Goal: Information Seeking & Learning: Learn about a topic

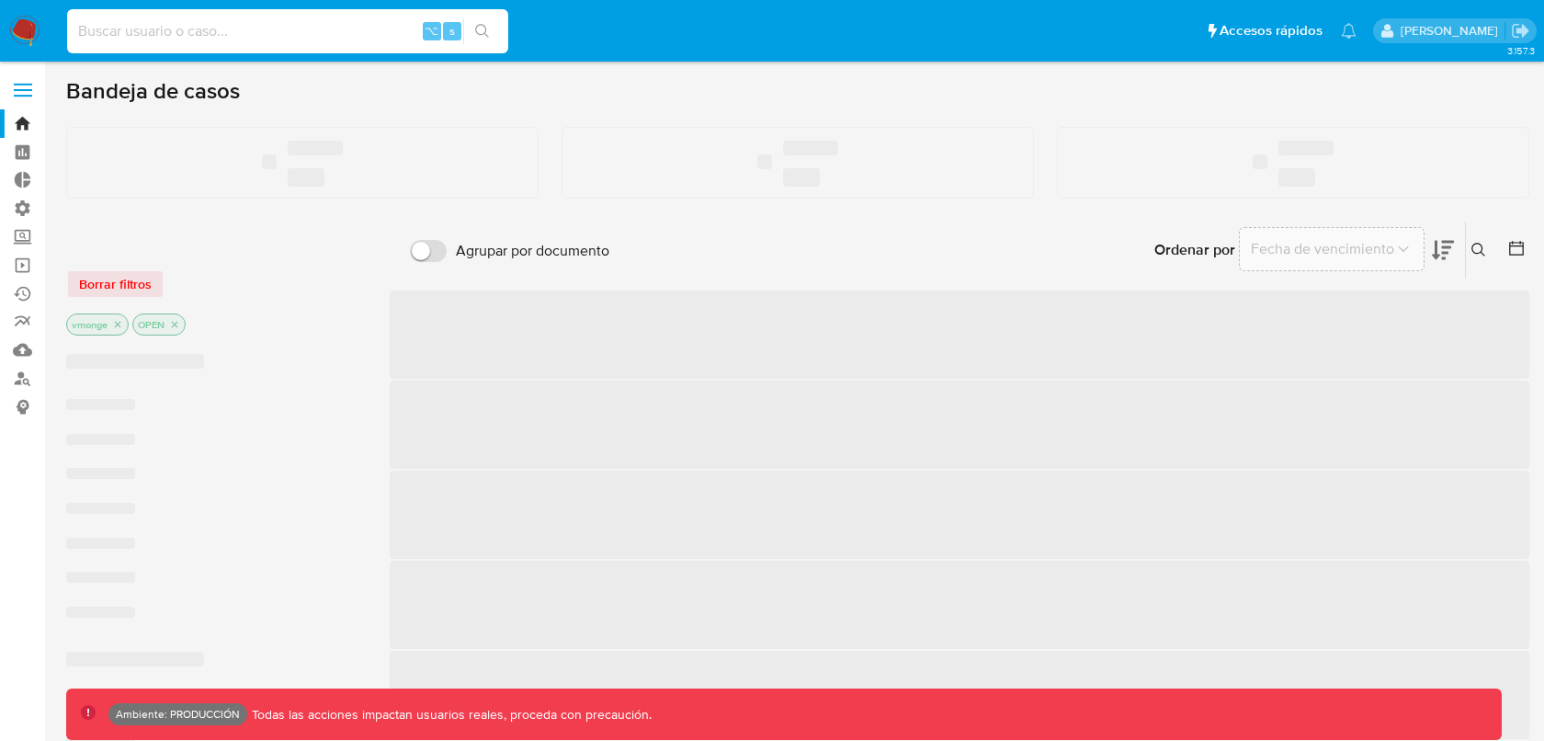
click at [223, 40] on input at bounding box center [287, 31] width 441 height 24
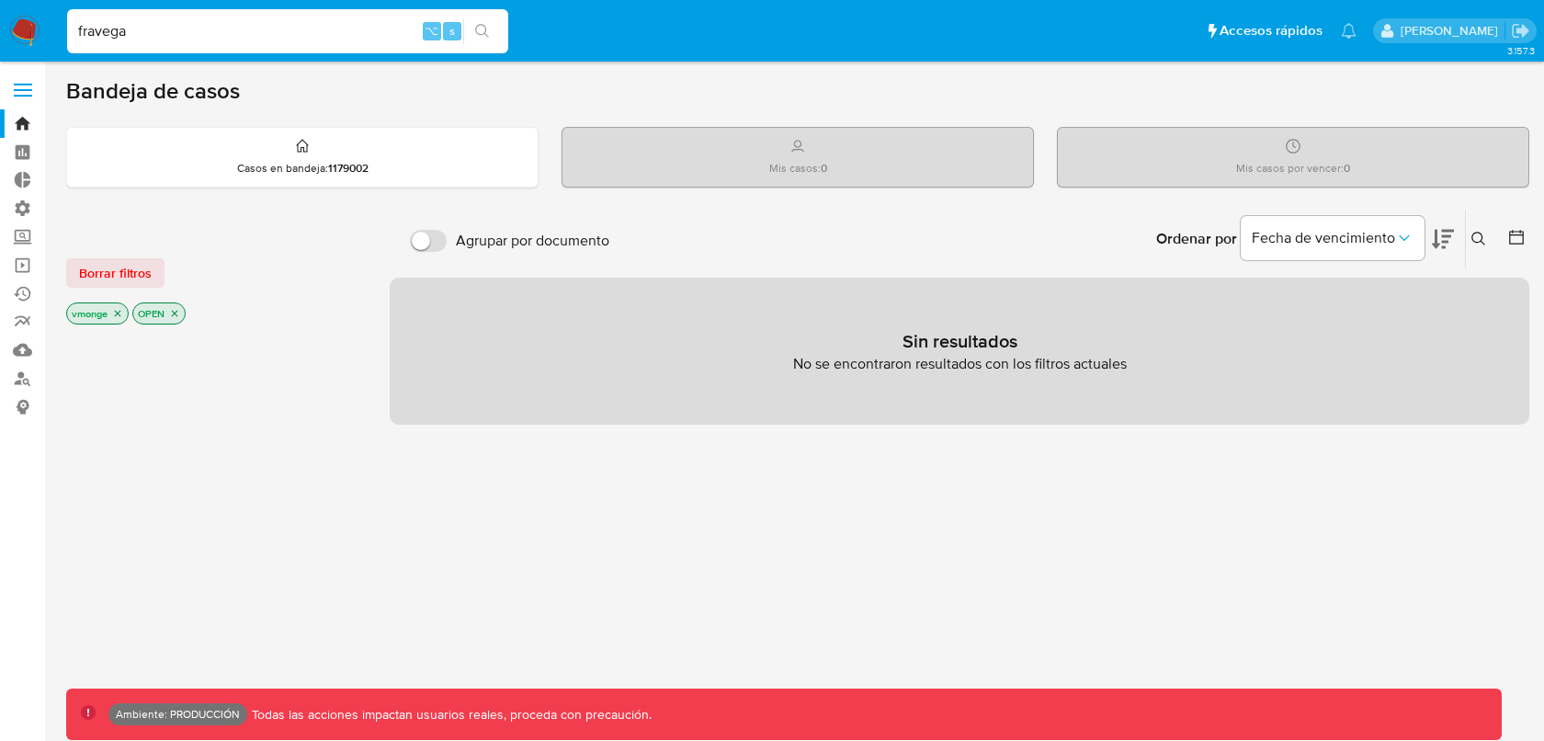
type input "fravega"
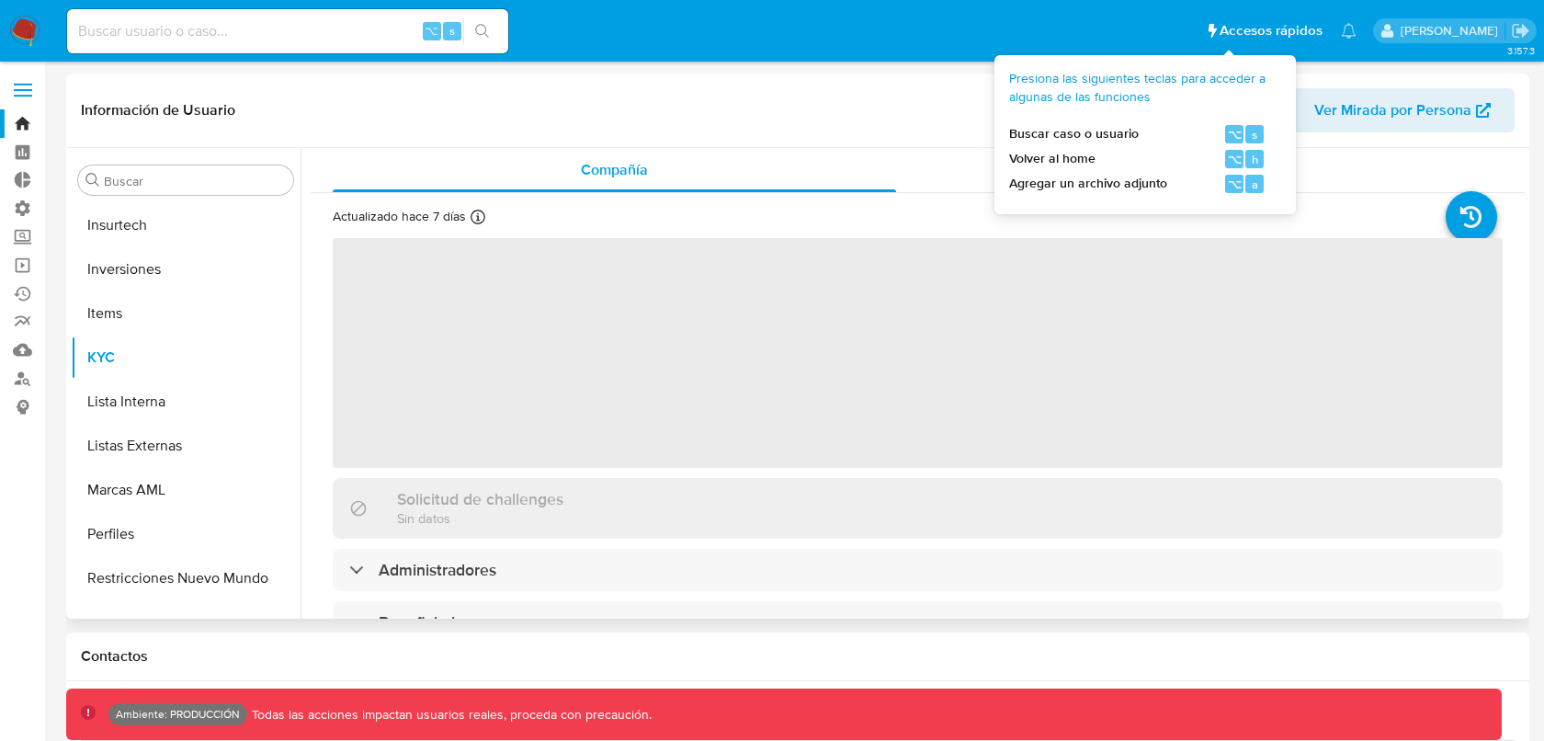
scroll to position [864, 0]
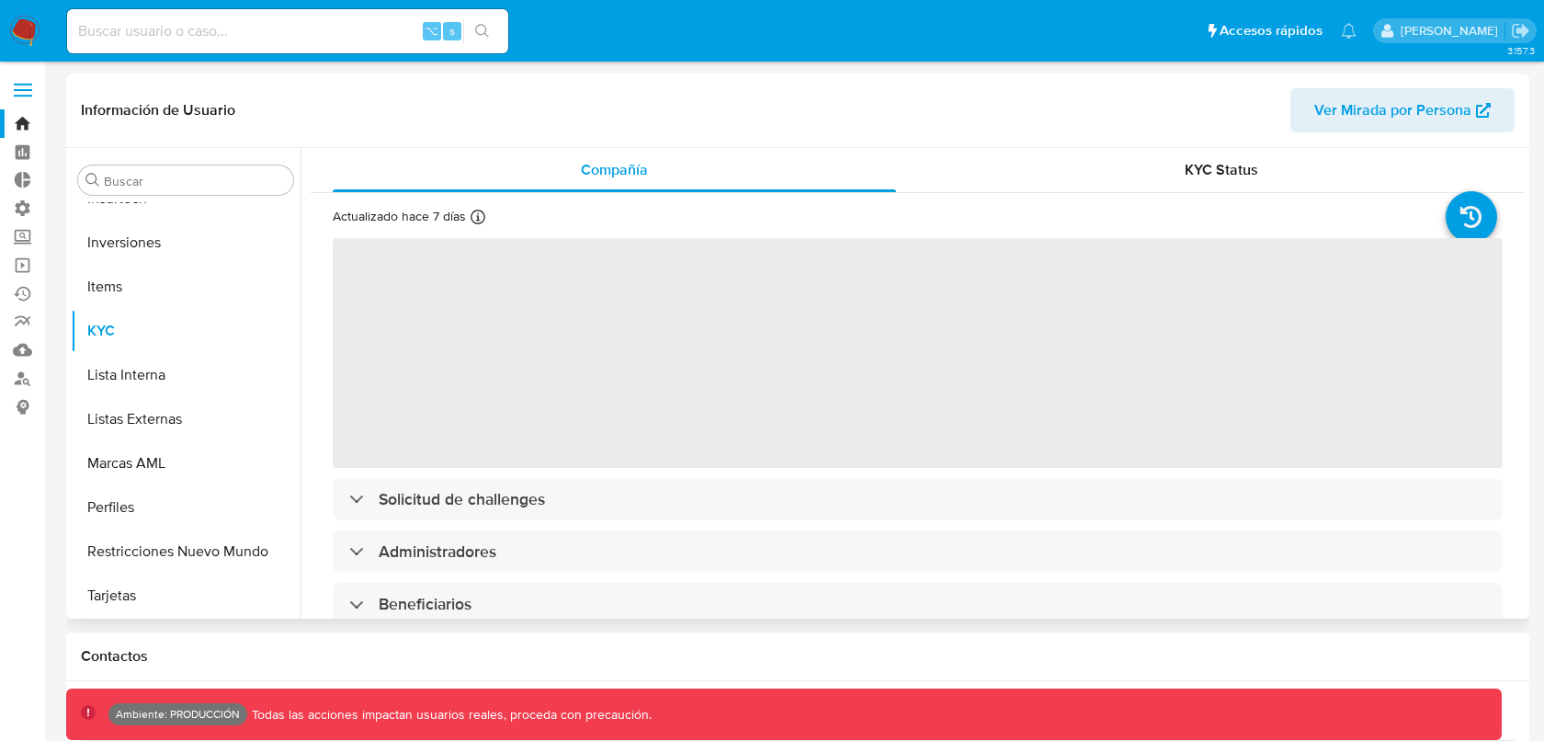
click at [1398, 106] on span "Ver Mirada por Persona" at bounding box center [1392, 110] width 157 height 44
select select "10"
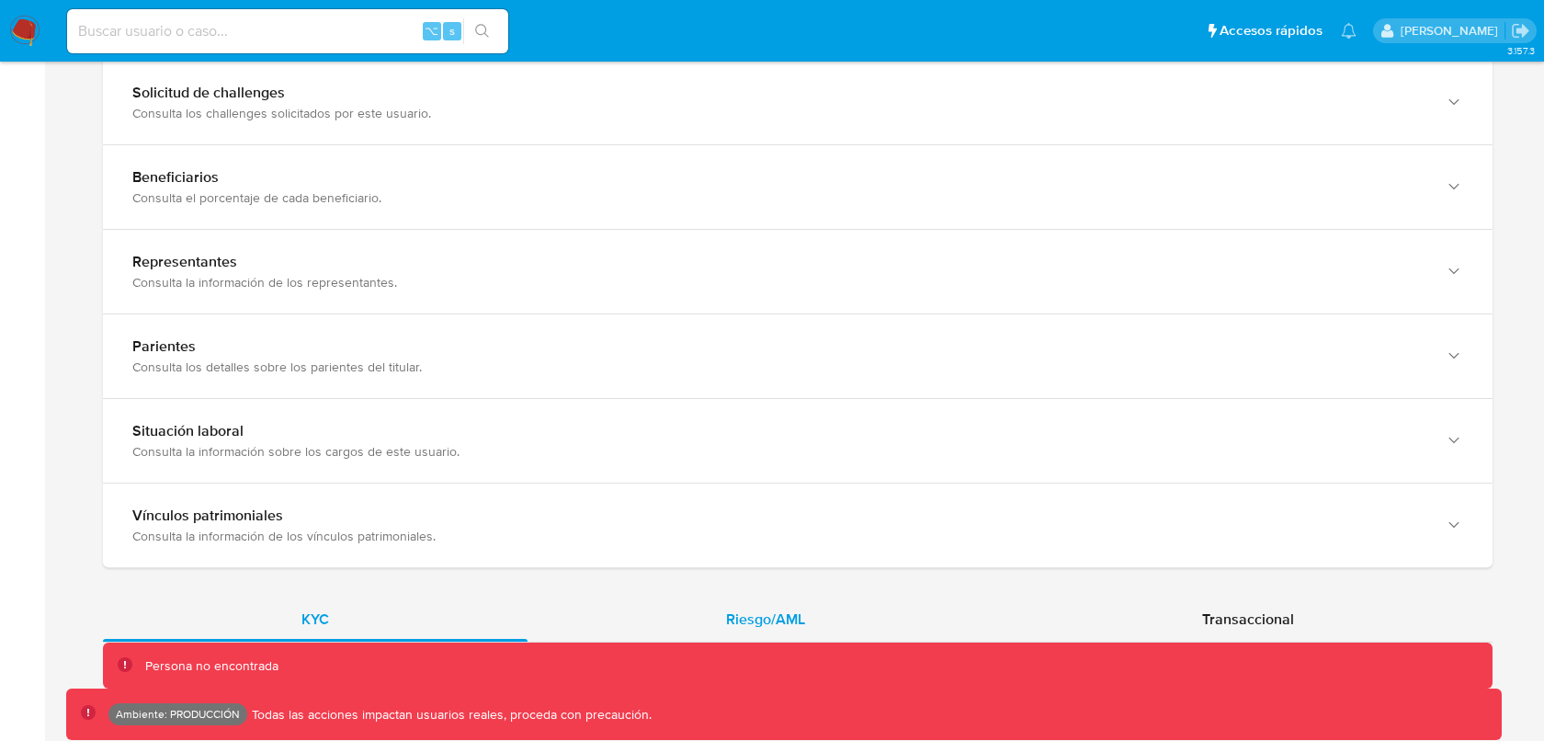
scroll to position [1081, 0]
click at [765, 616] on span "Riesgo/AML" at bounding box center [765, 619] width 79 height 21
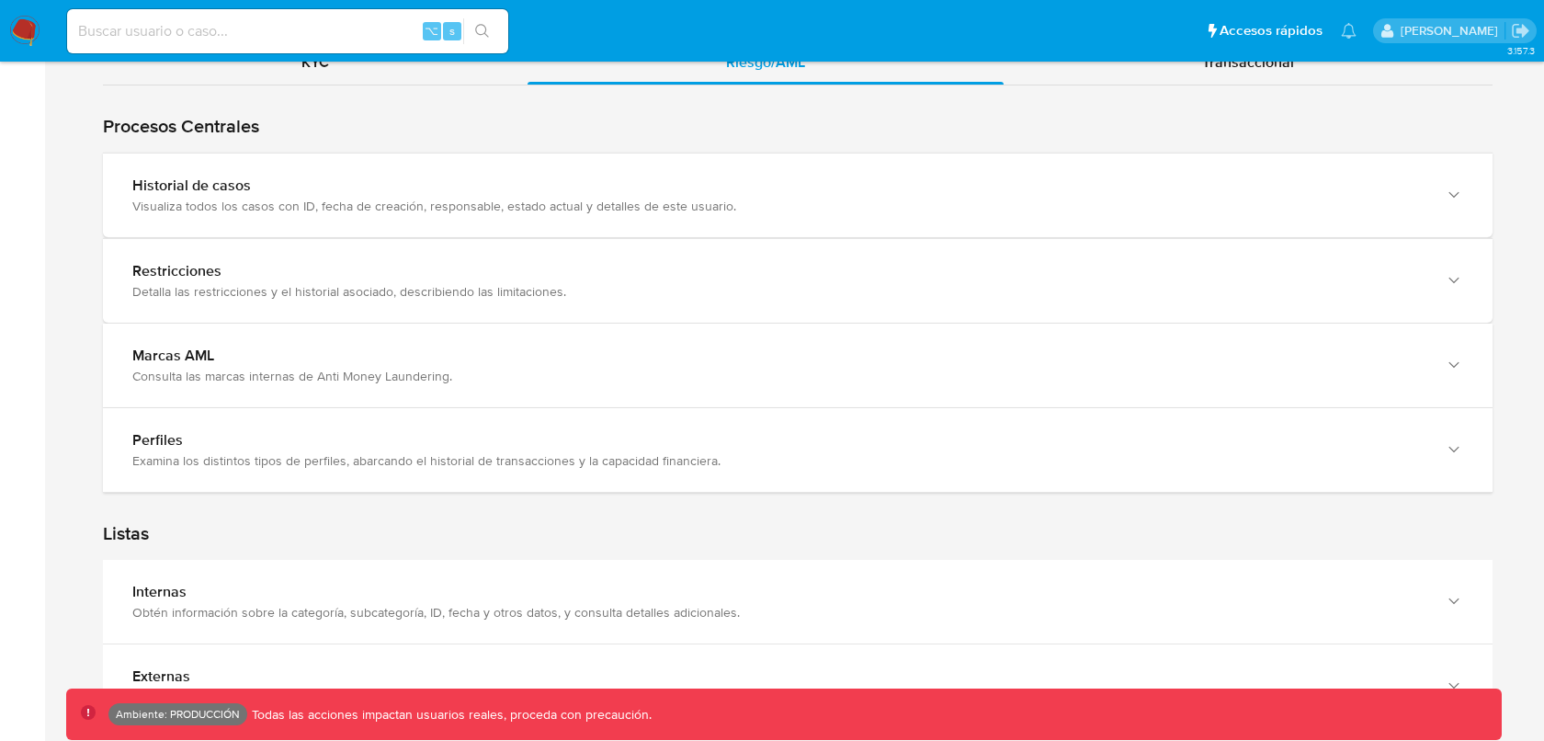
scroll to position [1654, 0]
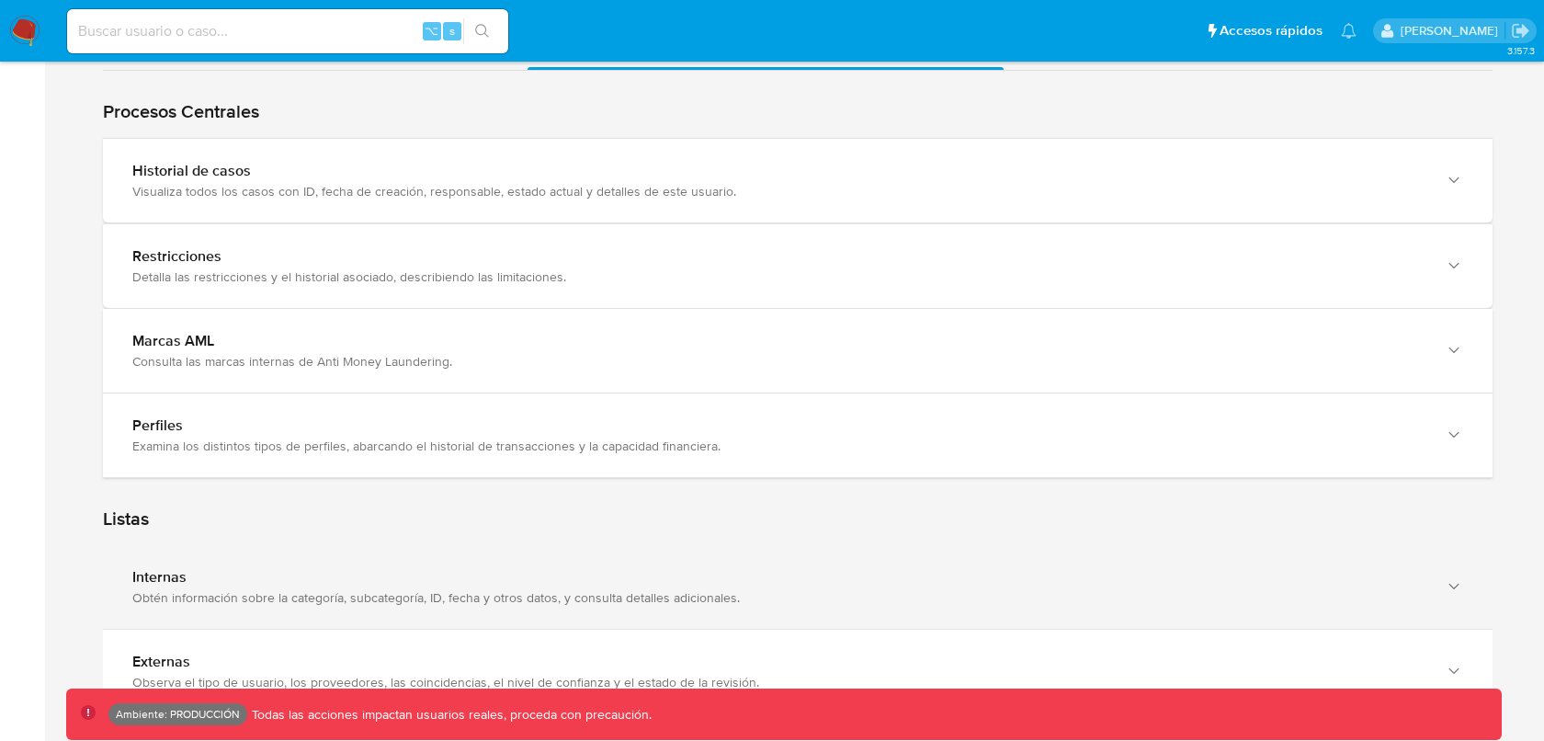
click at [654, 571] on div "Internas" at bounding box center [779, 577] width 1294 height 18
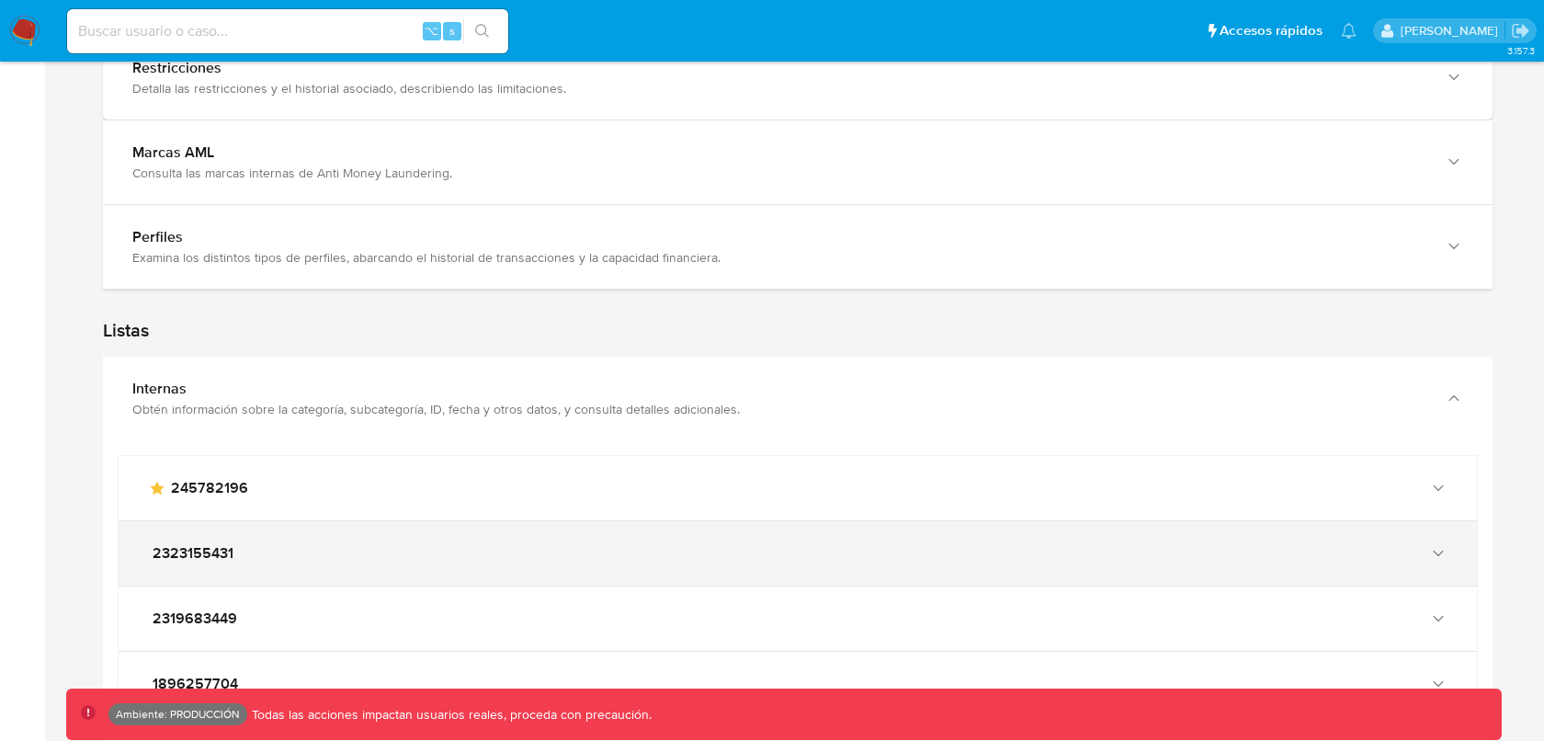
click at [639, 547] on div "2323155431" at bounding box center [779, 553] width 1262 height 18
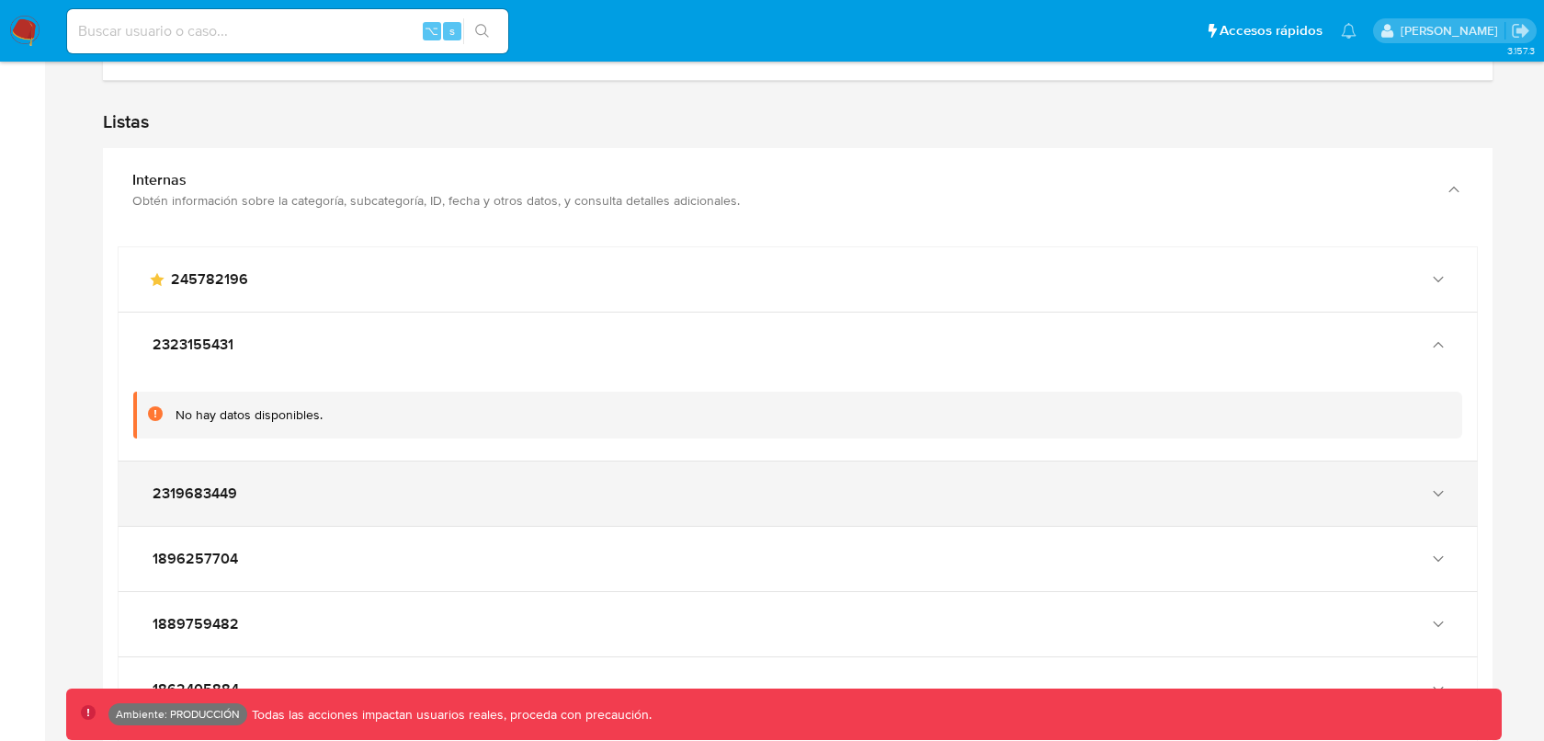
click at [621, 492] on div "2319683449" at bounding box center [779, 493] width 1262 height 18
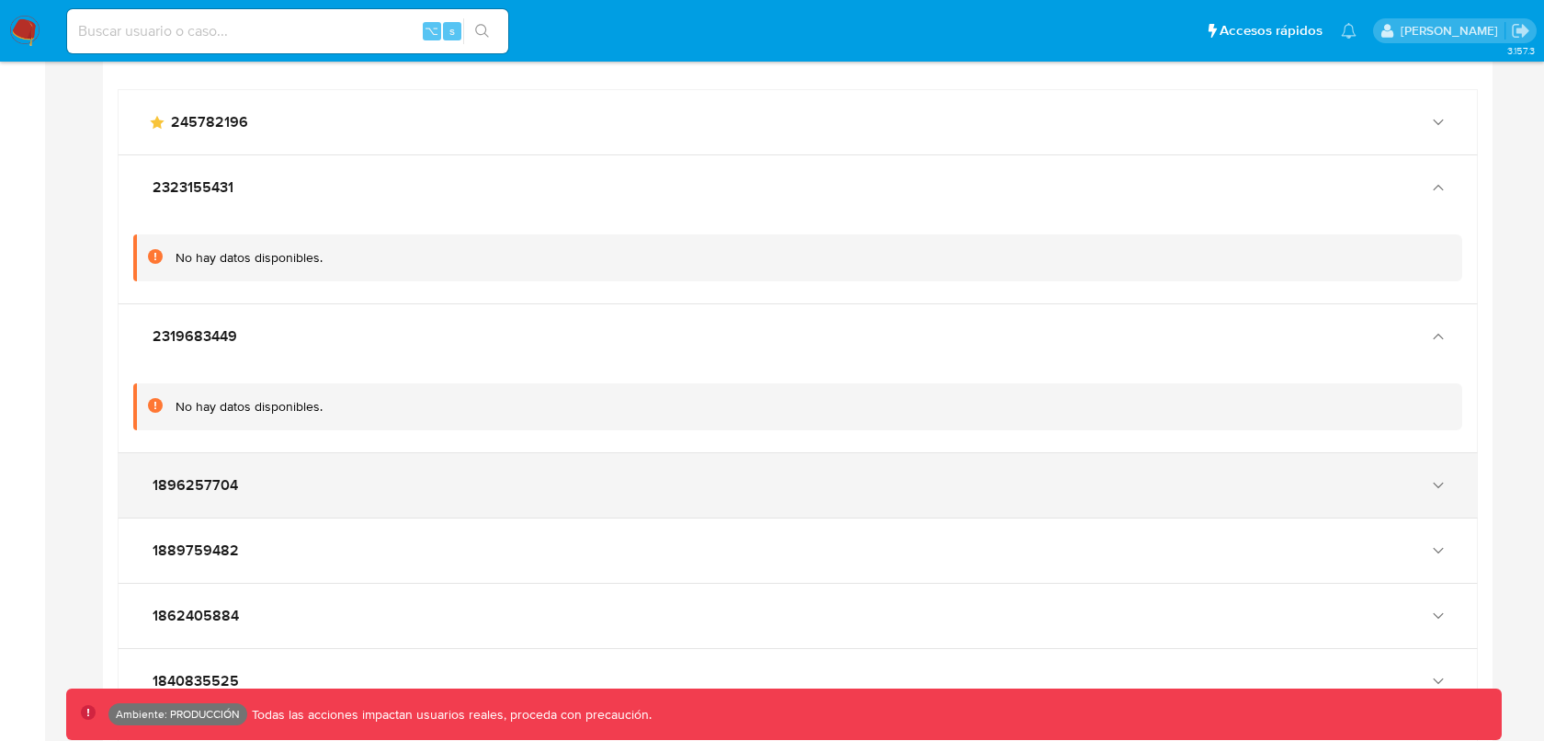
click at [614, 476] on div "1896257704" at bounding box center [779, 485] width 1262 height 18
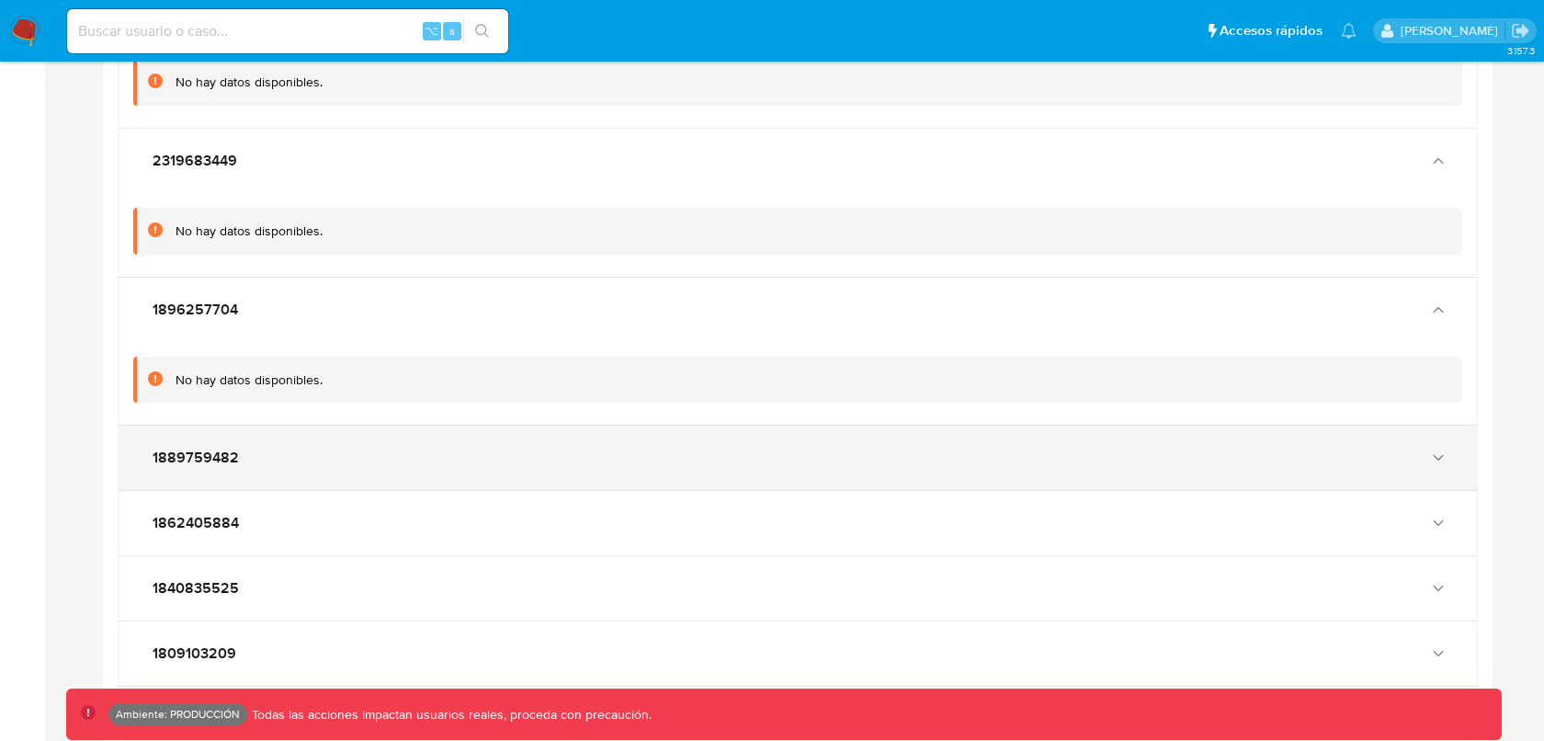
click at [603, 435] on div "1889759482" at bounding box center [798, 457] width 1358 height 64
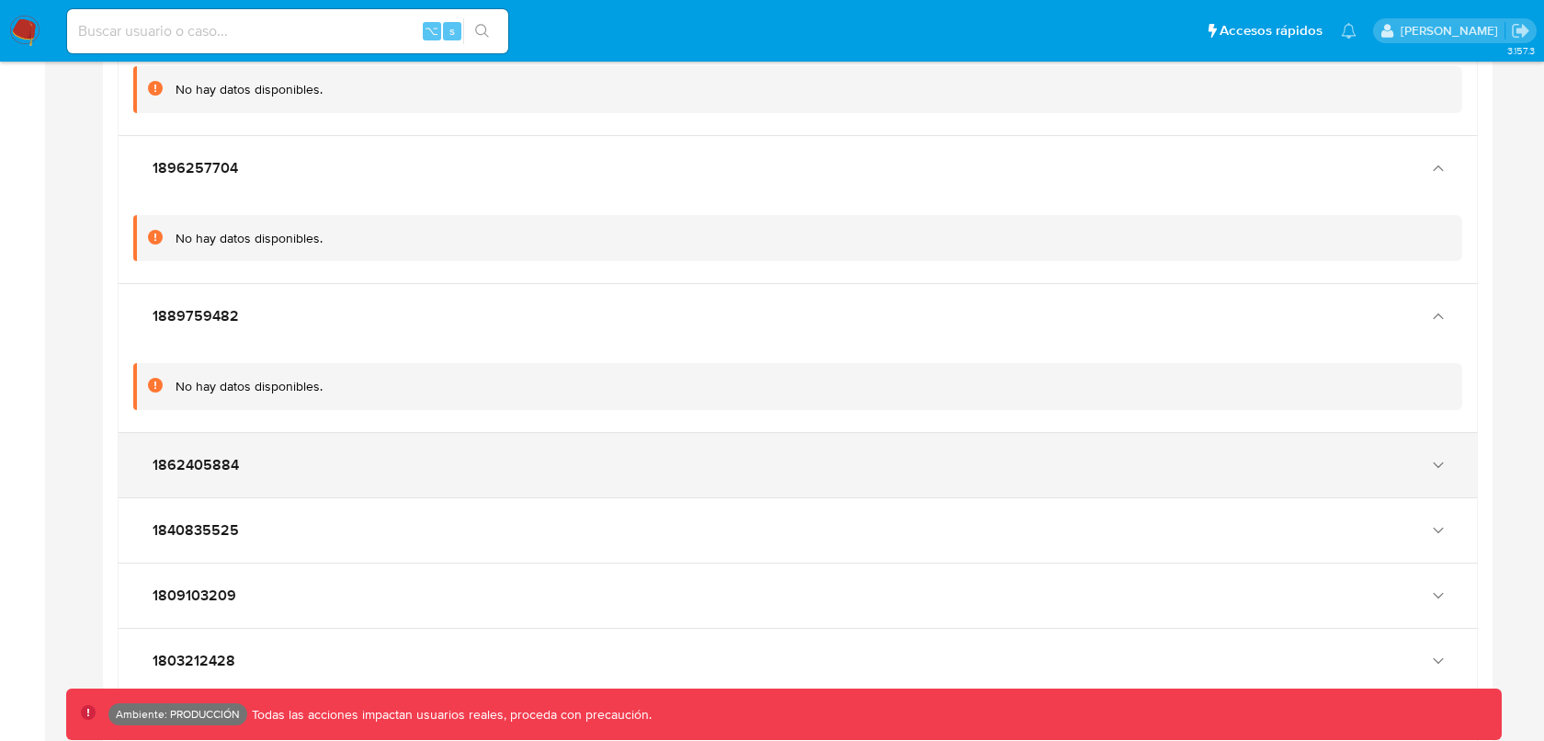
click at [602, 434] on div "1862405884" at bounding box center [798, 465] width 1358 height 64
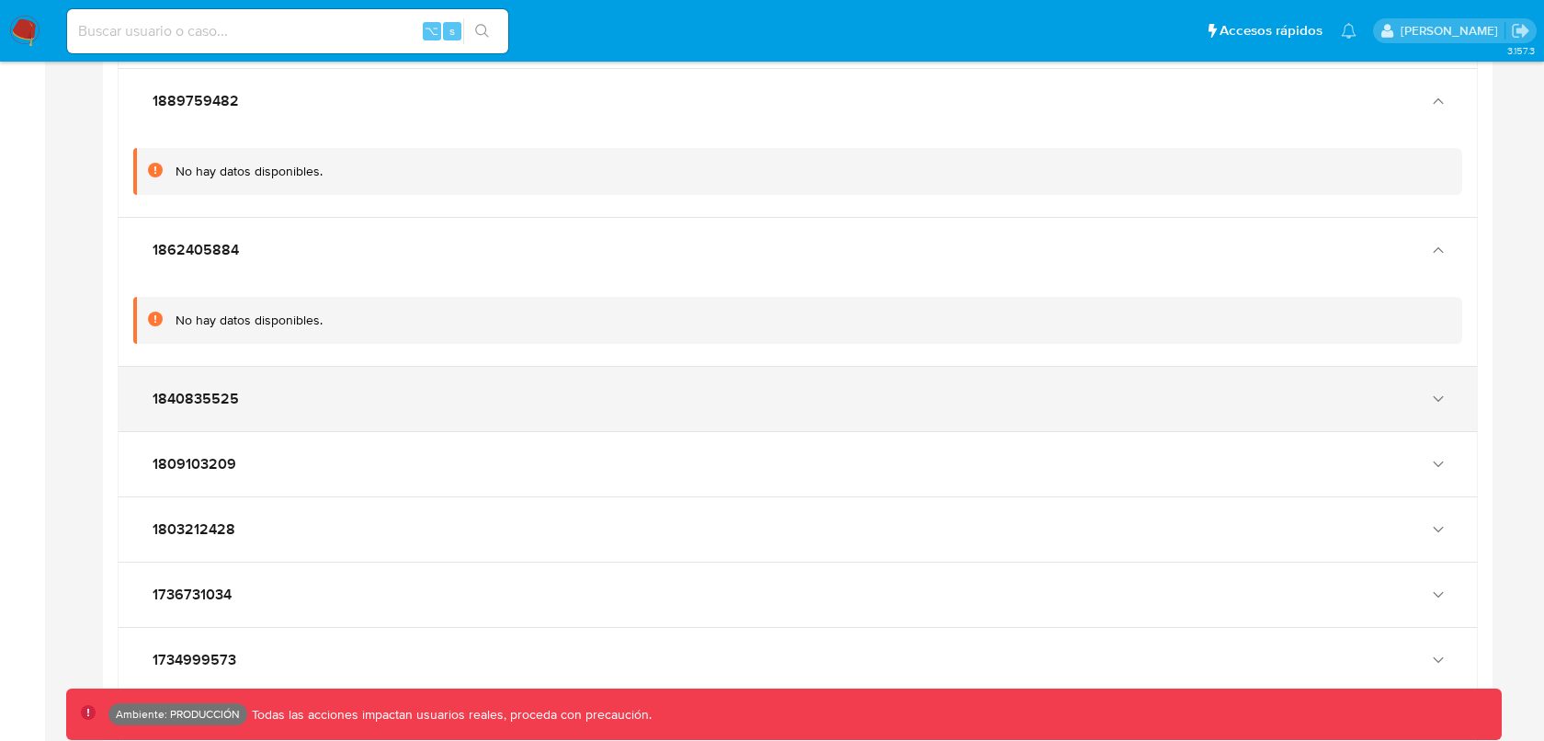
click at [593, 405] on div "1840835525" at bounding box center [798, 399] width 1358 height 64
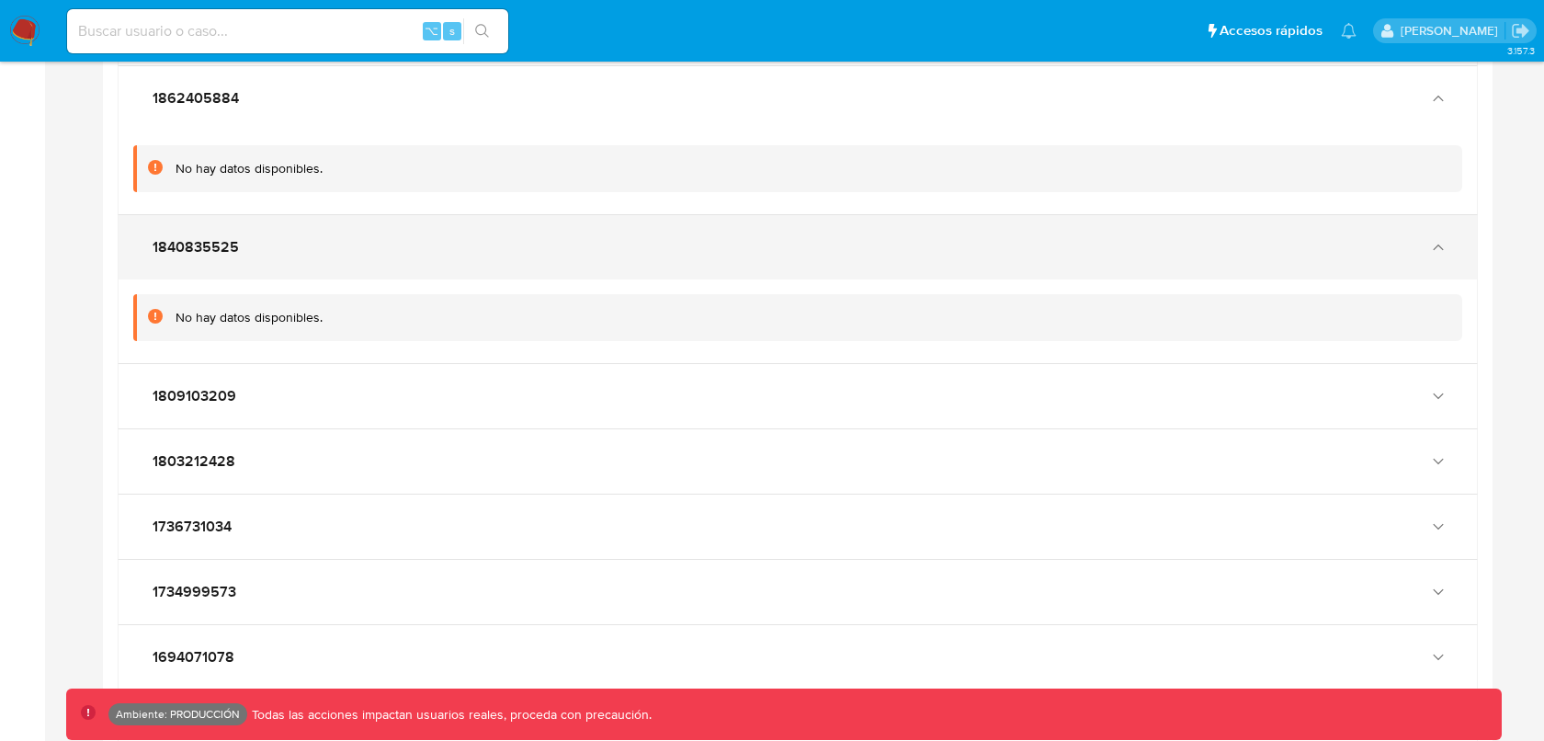
scroll to position [2889, 0]
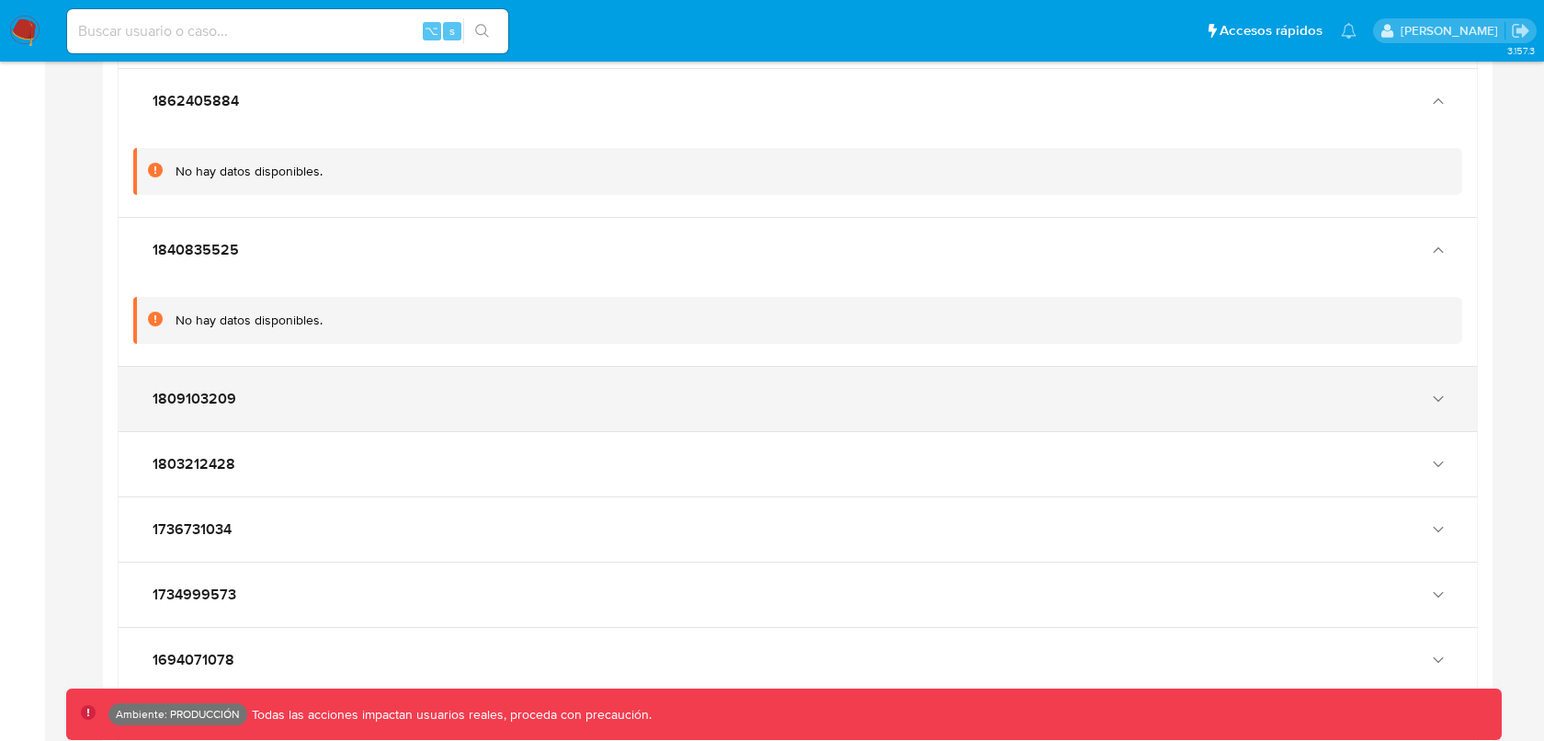
click at [588, 394] on div "1809103209" at bounding box center [779, 399] width 1262 height 18
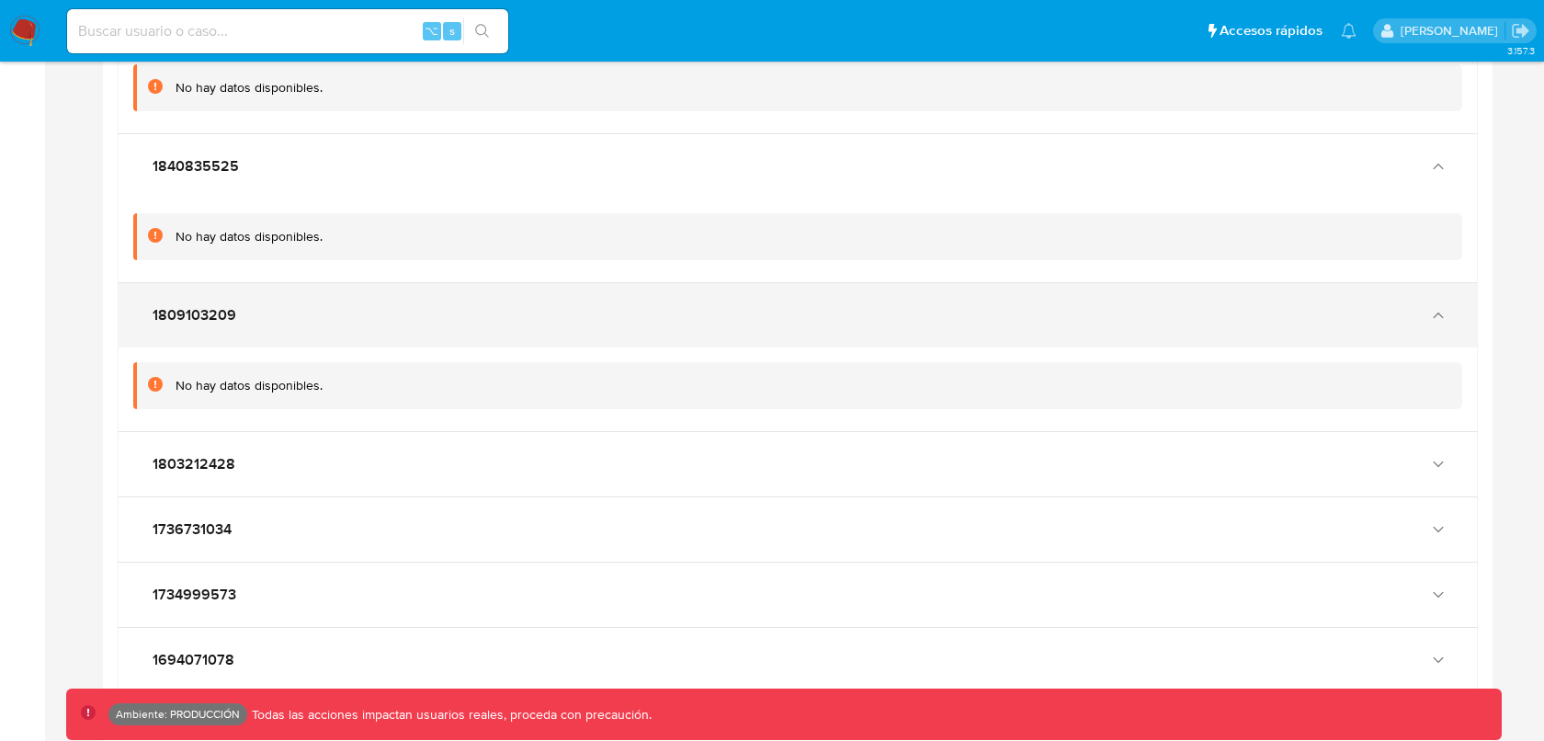
scroll to position [2980, 0]
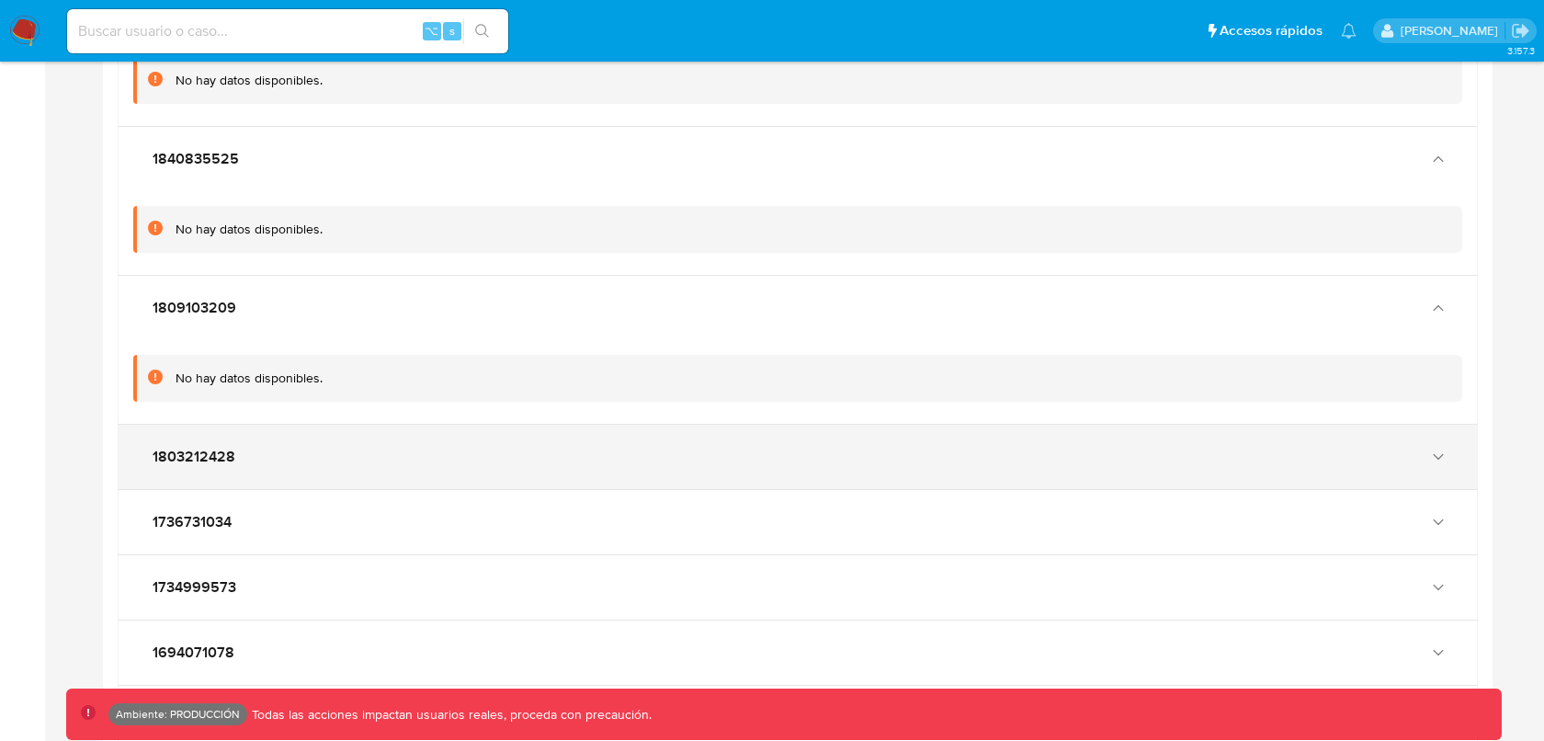
click at [574, 433] on div "1803212428" at bounding box center [798, 456] width 1358 height 64
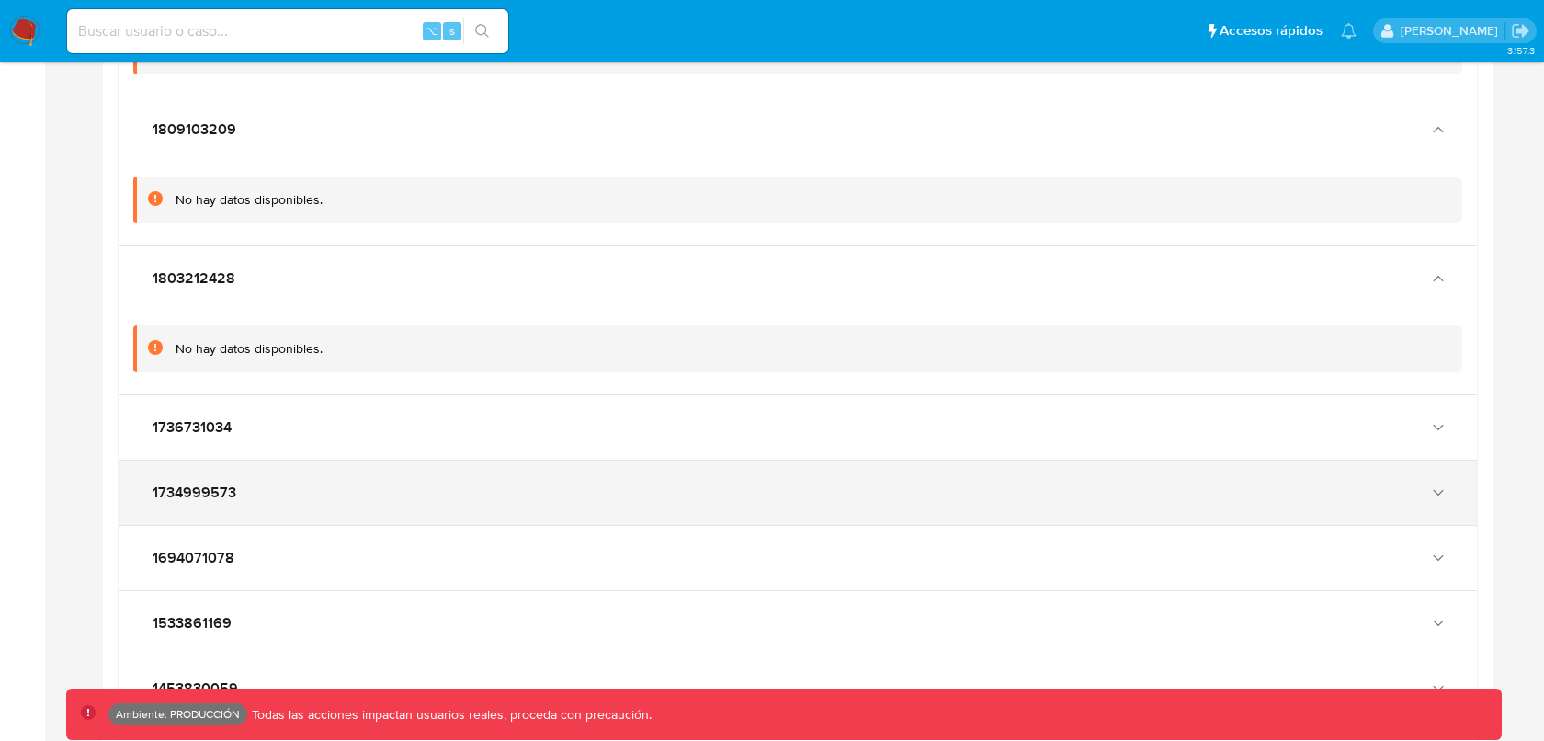
scroll to position [3166, 0]
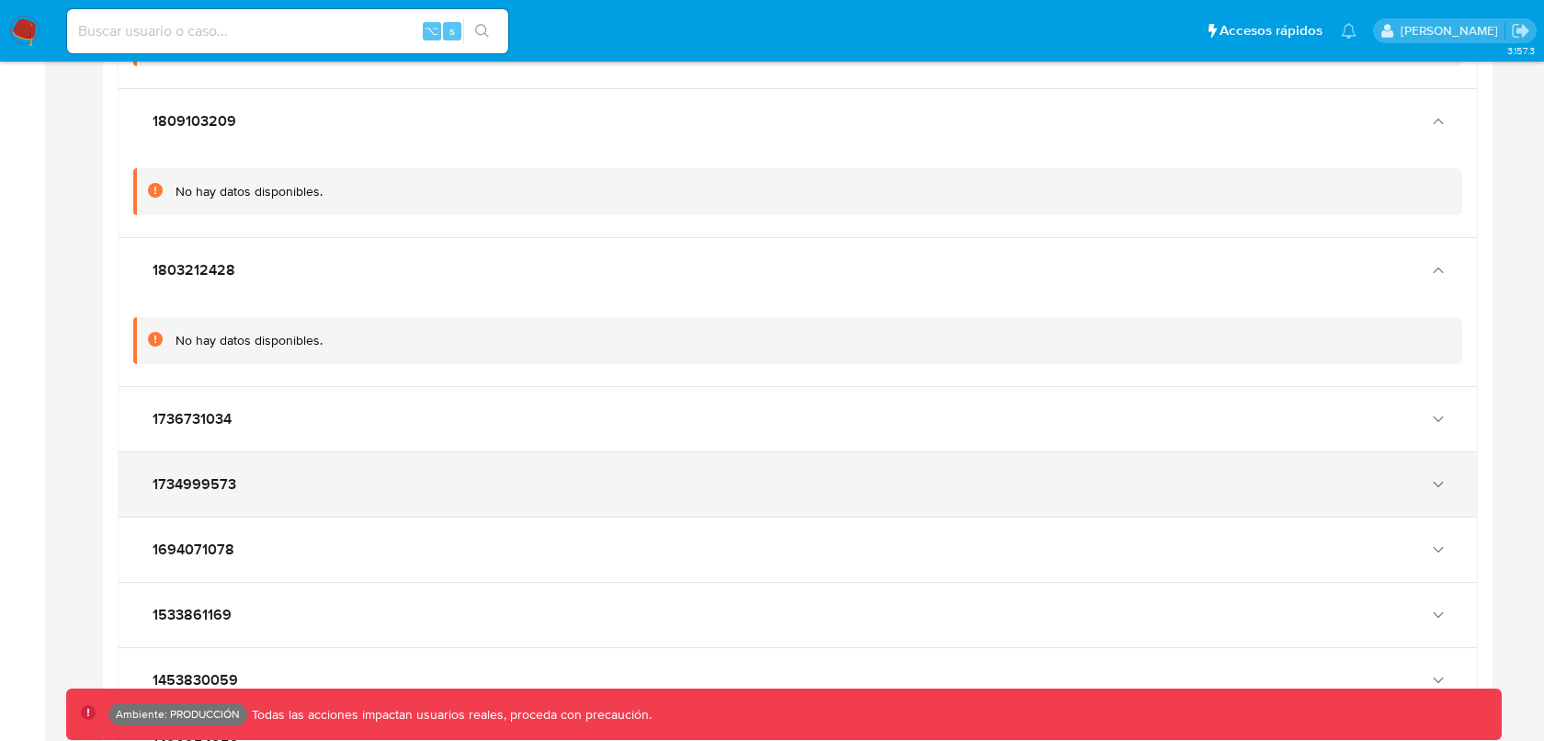
click at [565, 460] on div "1734999573" at bounding box center [798, 484] width 1358 height 64
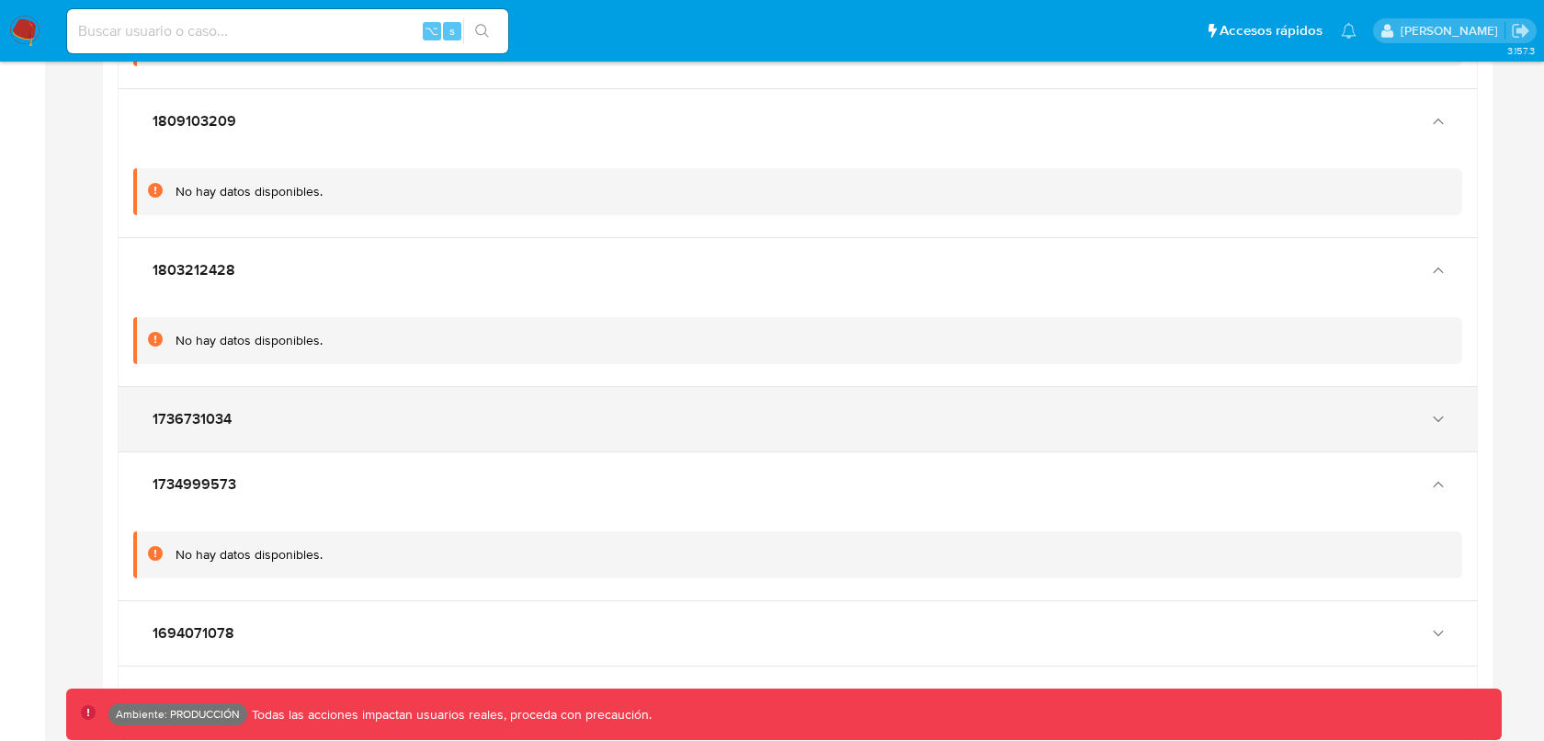
click at [564, 433] on div "1736731034" at bounding box center [798, 419] width 1358 height 64
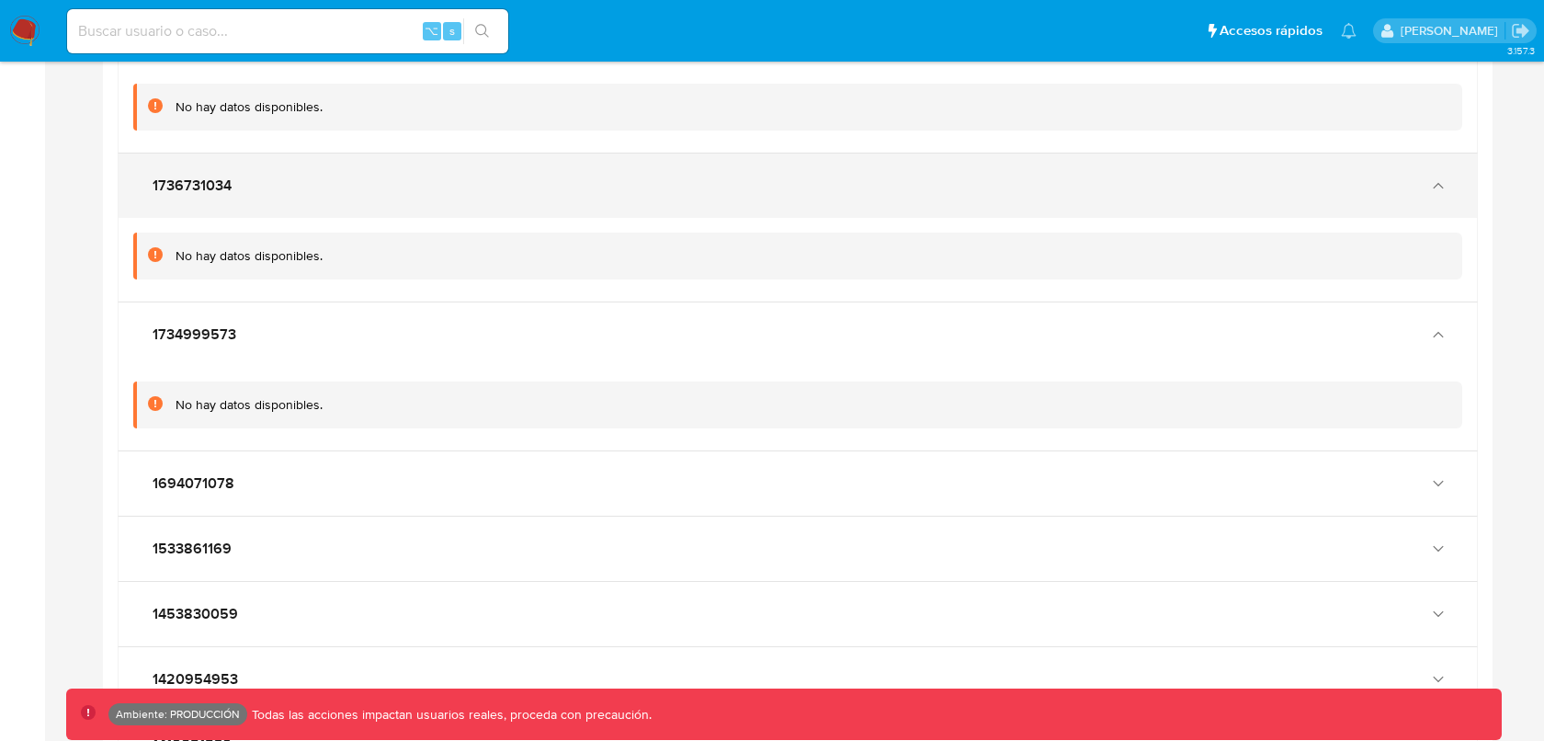
click at [564, 433] on div "main-user-icon 245782196 2323155431 No hay datos disponibles. 2319683449 No hay…" at bounding box center [797, 461] width 1389 height 3156
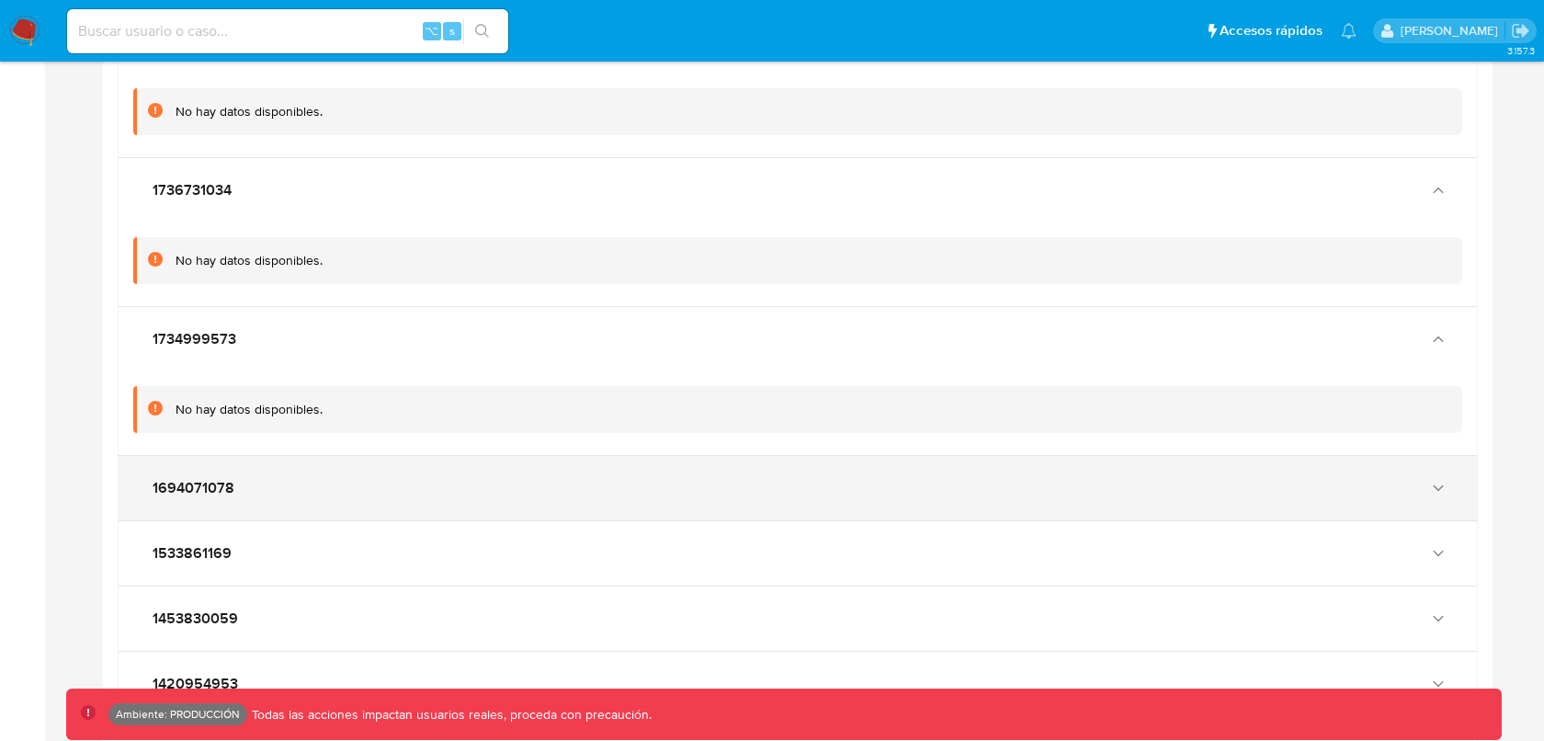
click at [544, 482] on div "1694071078" at bounding box center [779, 488] width 1262 height 18
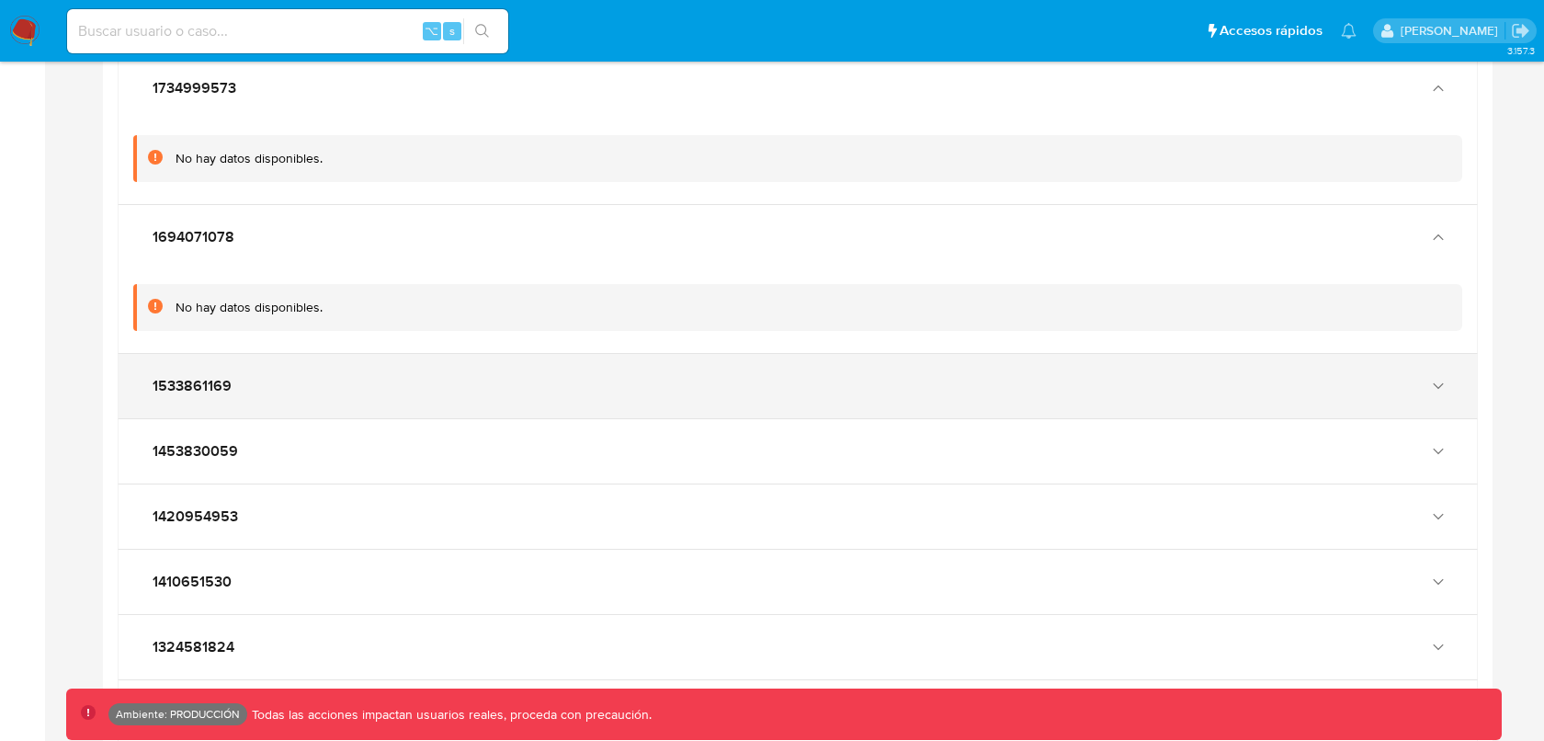
scroll to position [3647, 0]
click at [537, 383] on div "1533861169" at bounding box center [798, 384] width 1358 height 64
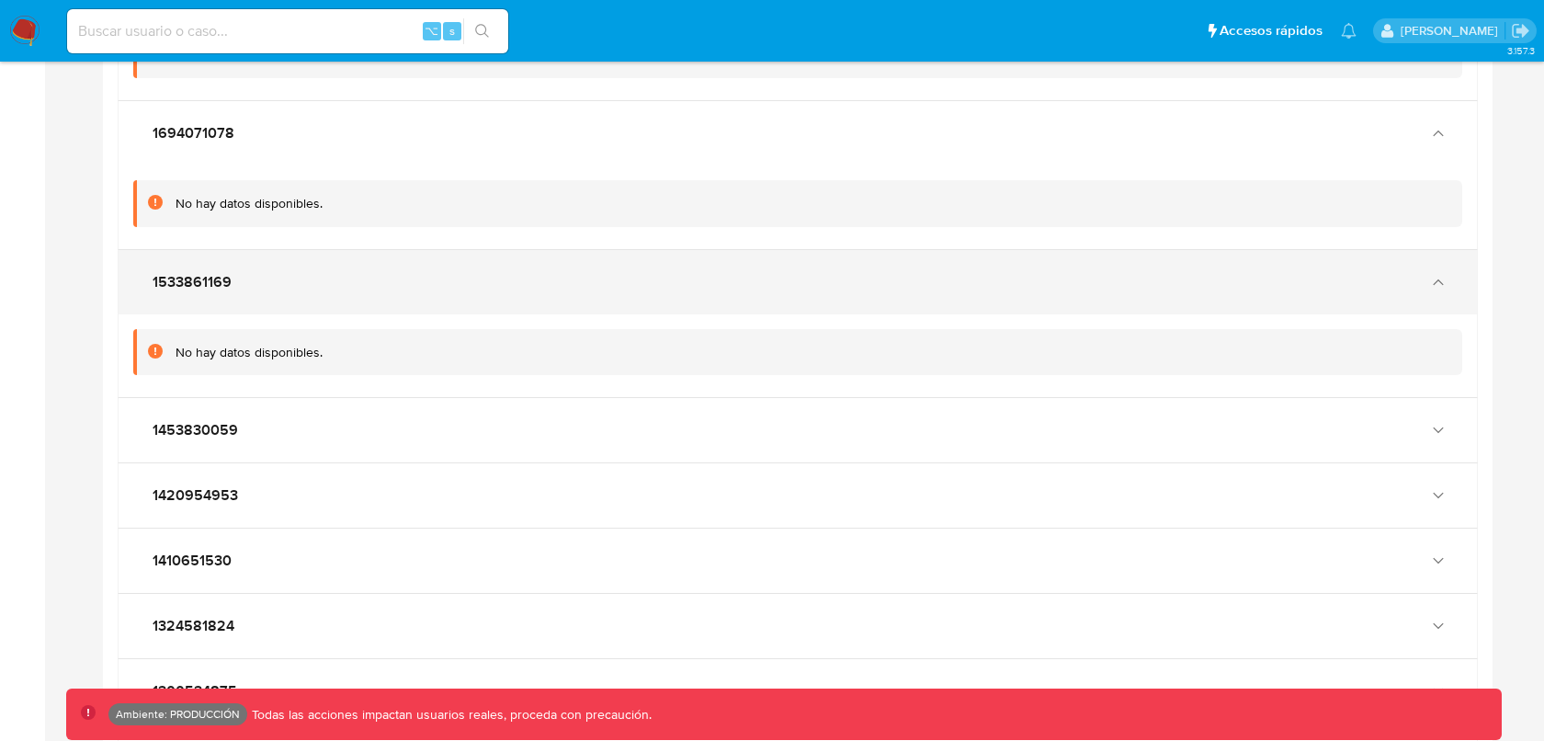
scroll to position [3754, 0]
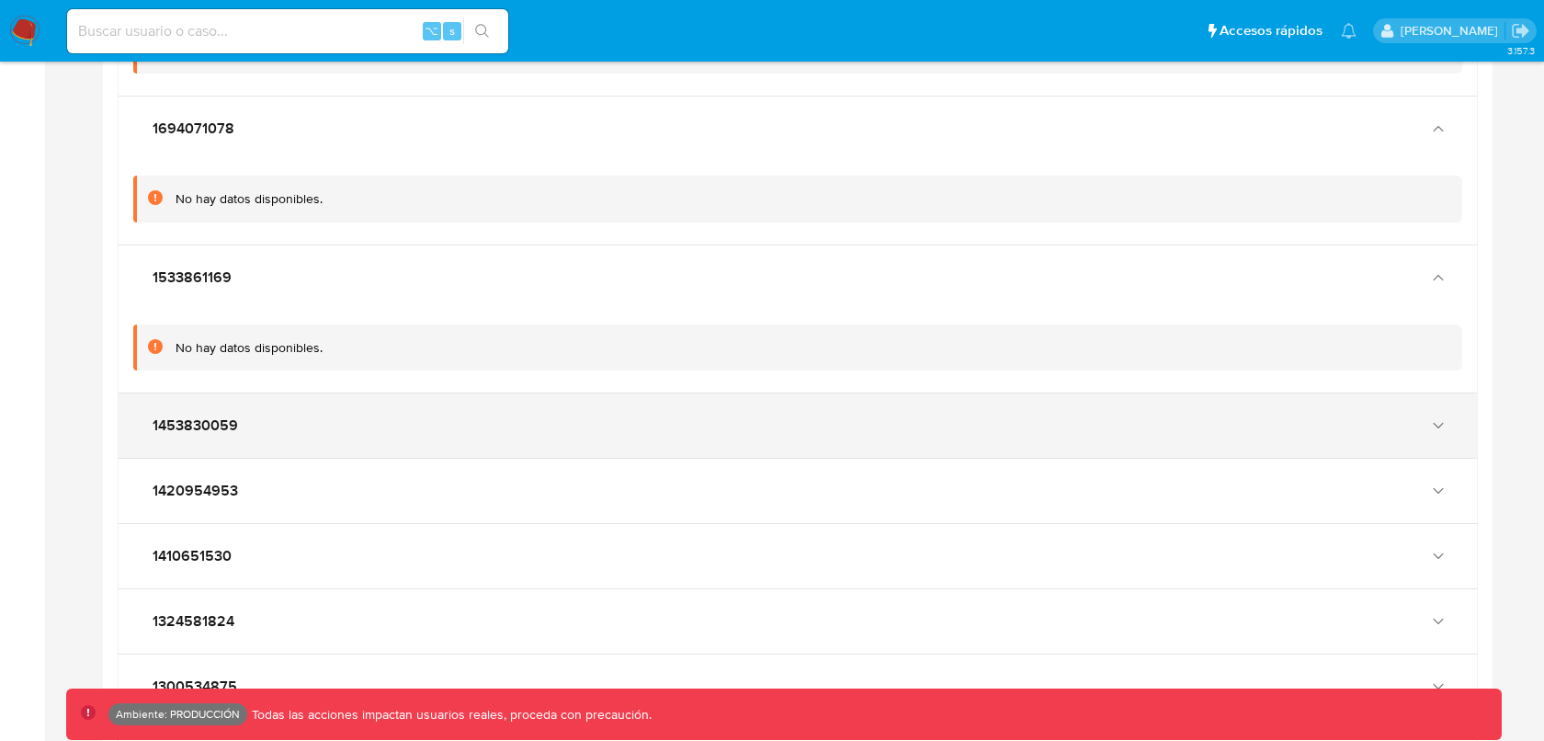
click at [523, 416] on div "1453830059" at bounding box center [779, 425] width 1262 height 18
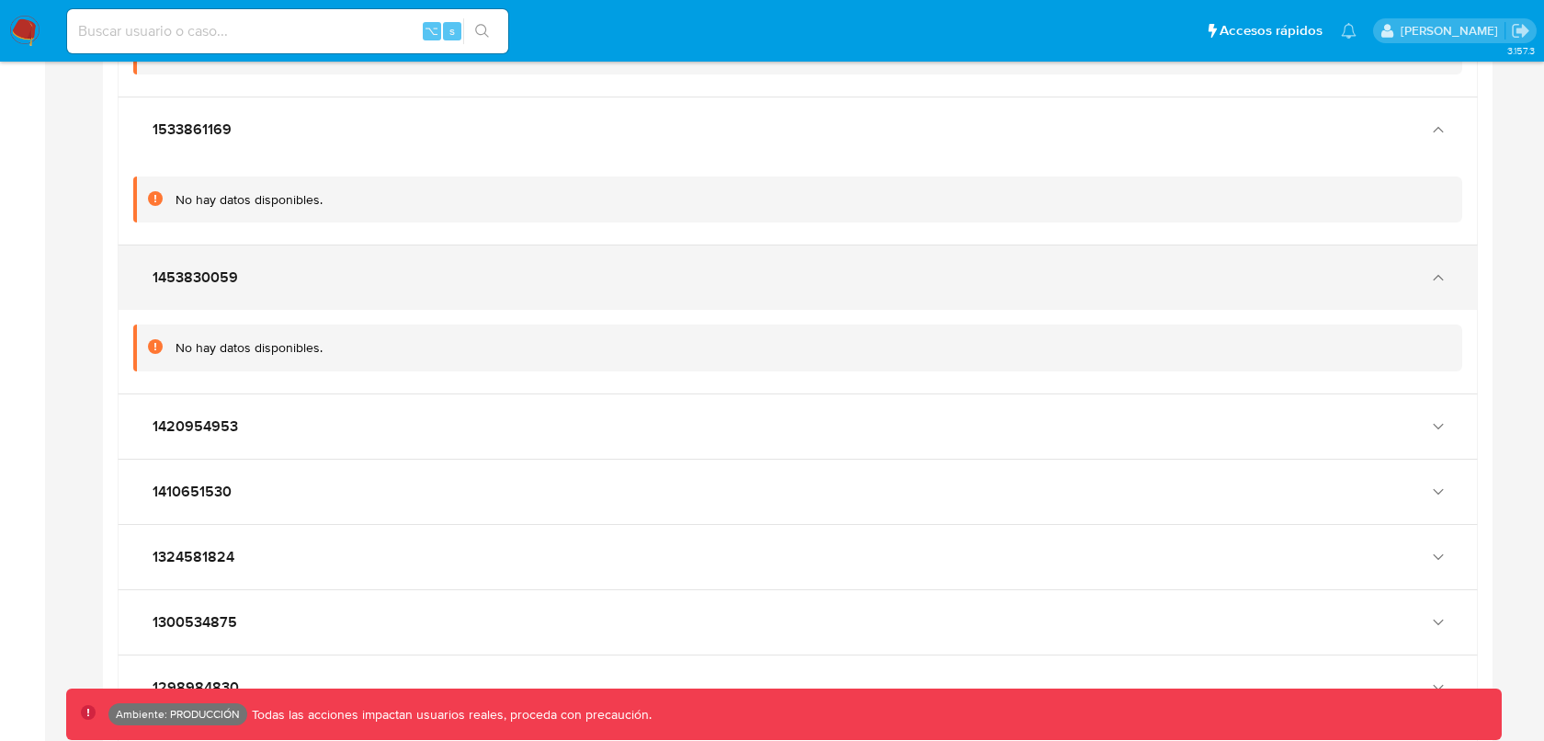
scroll to position [3910, 0]
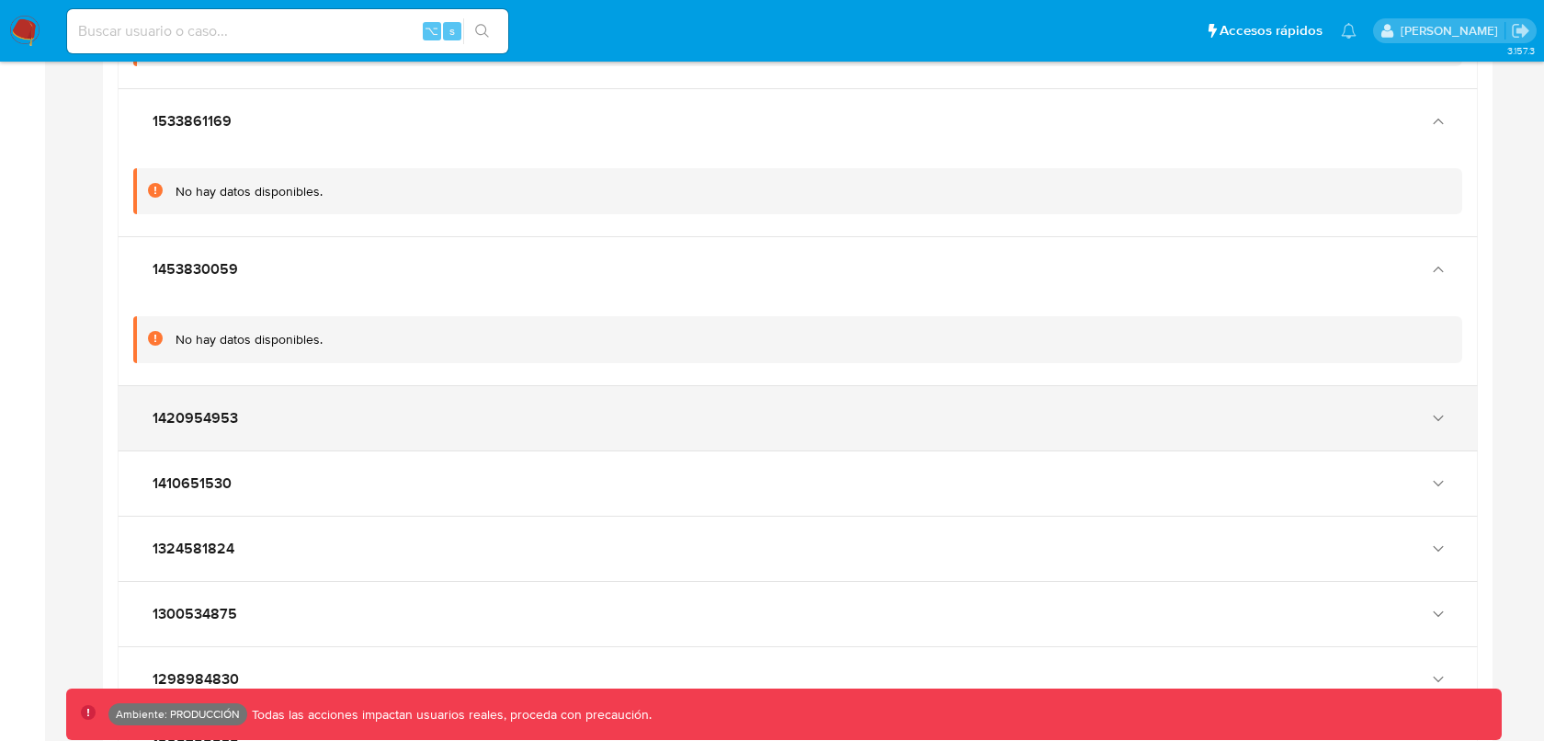
click at [522, 409] on div "1420954953" at bounding box center [779, 418] width 1262 height 18
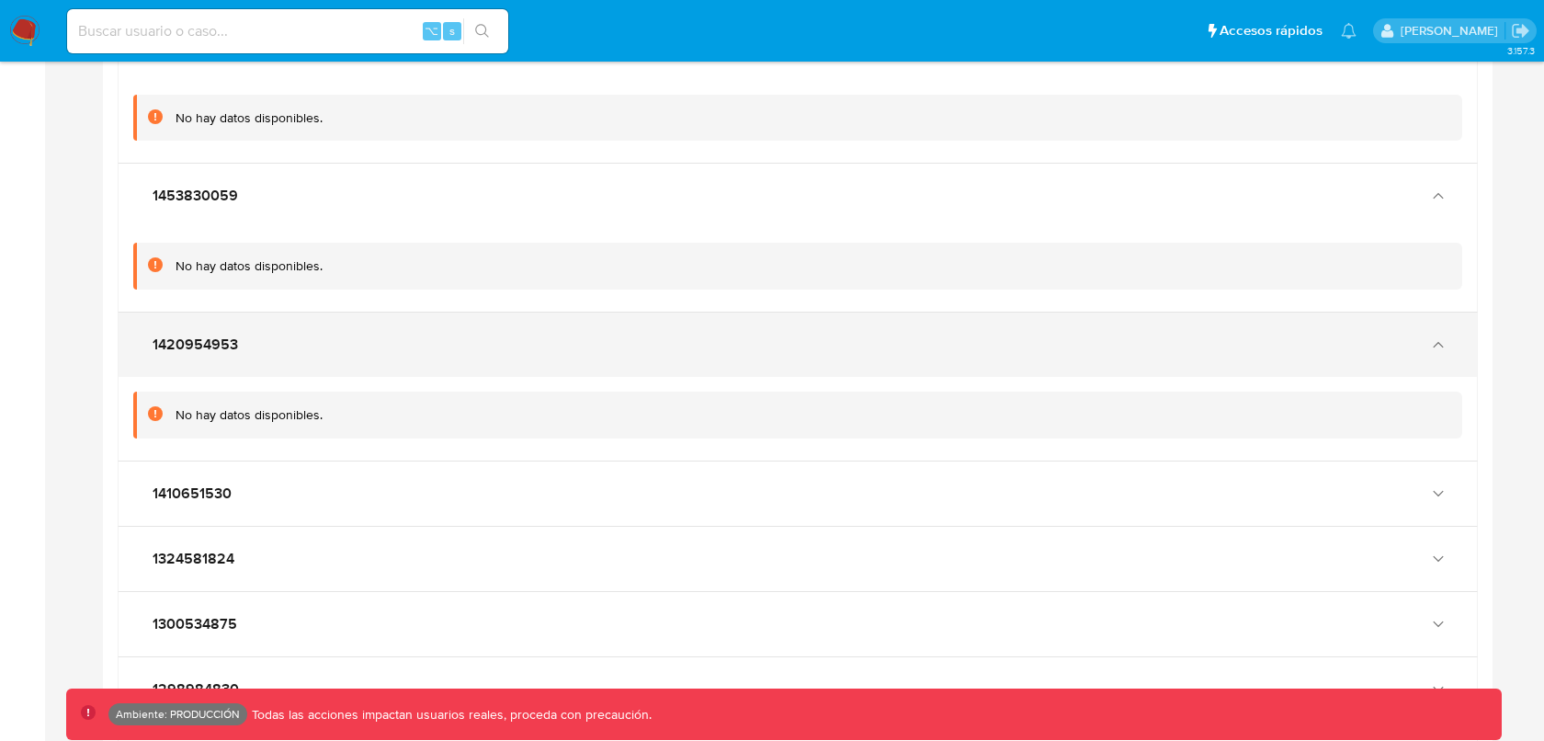
scroll to position [3993, 0]
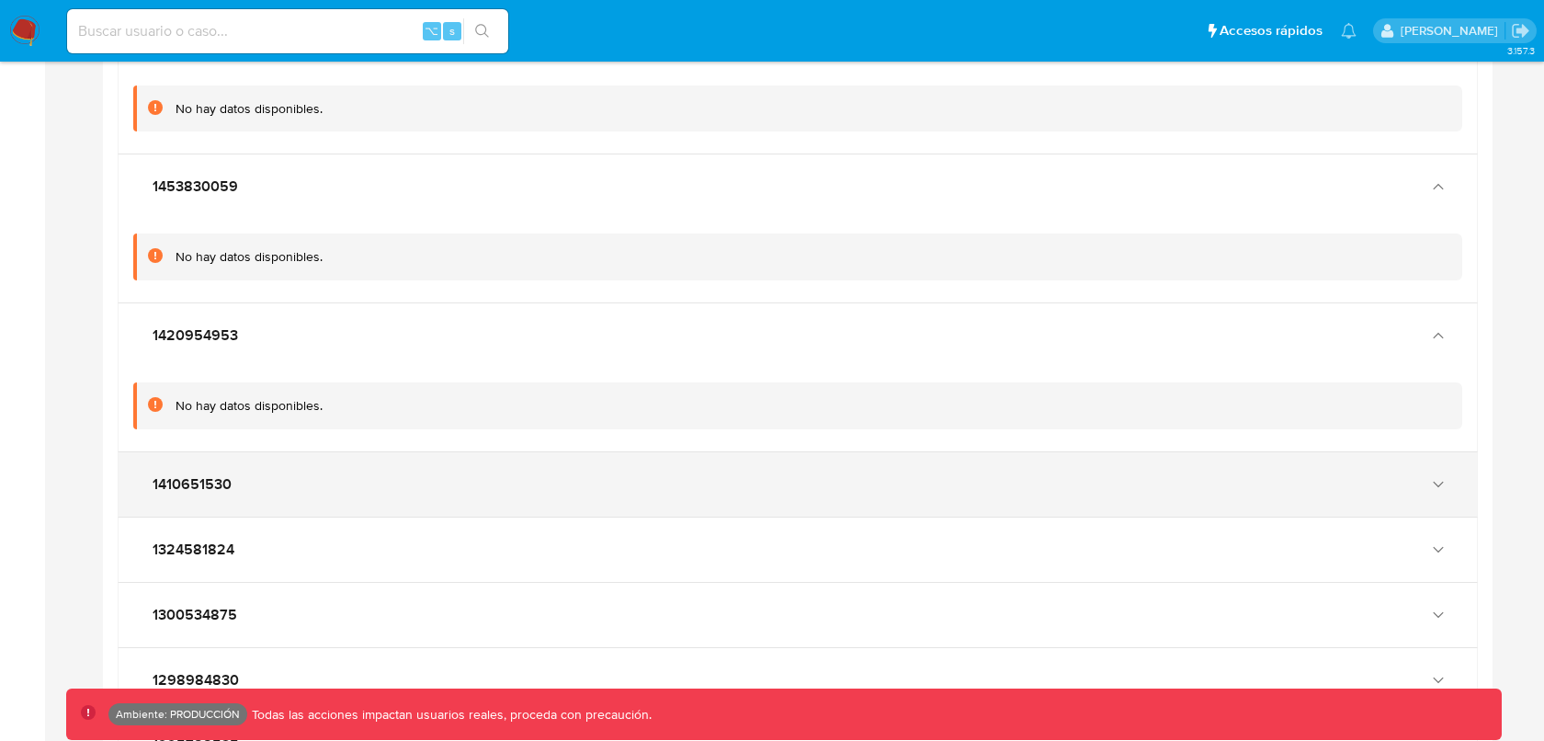
click at [490, 475] on div "1410651530" at bounding box center [779, 484] width 1262 height 18
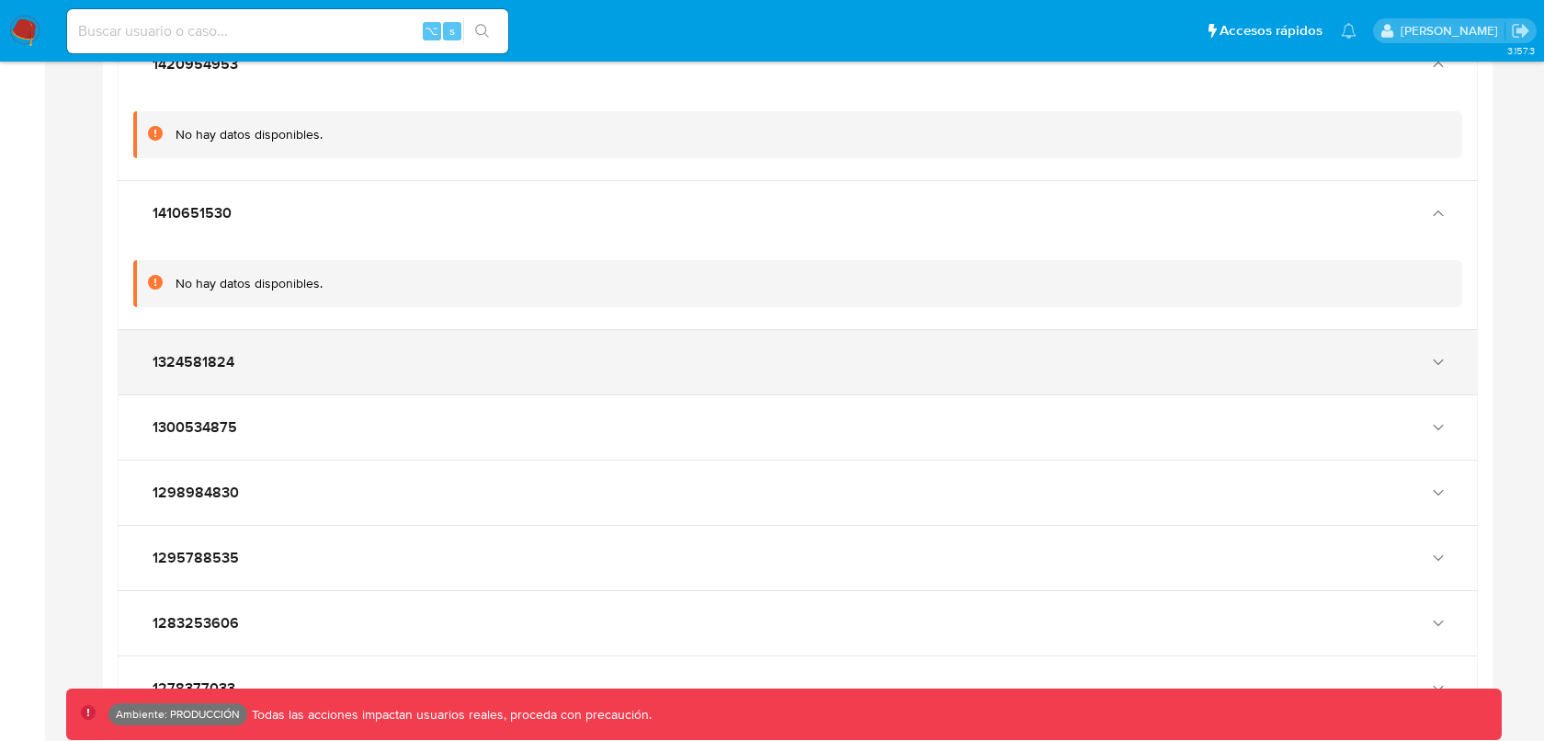
scroll to position [4265, 0]
click at [490, 332] on div "1324581824" at bounding box center [798, 361] width 1358 height 64
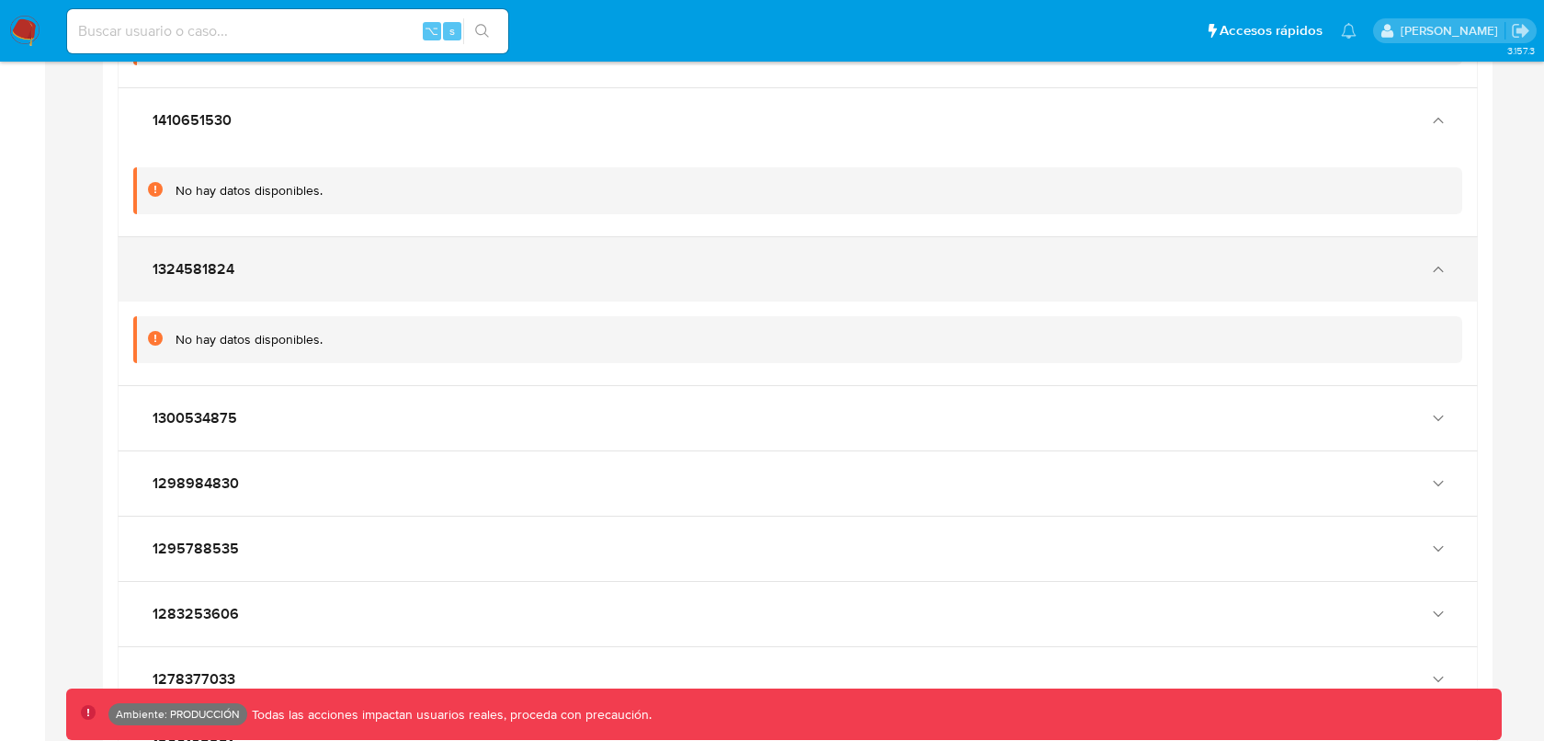
scroll to position [4427, 0]
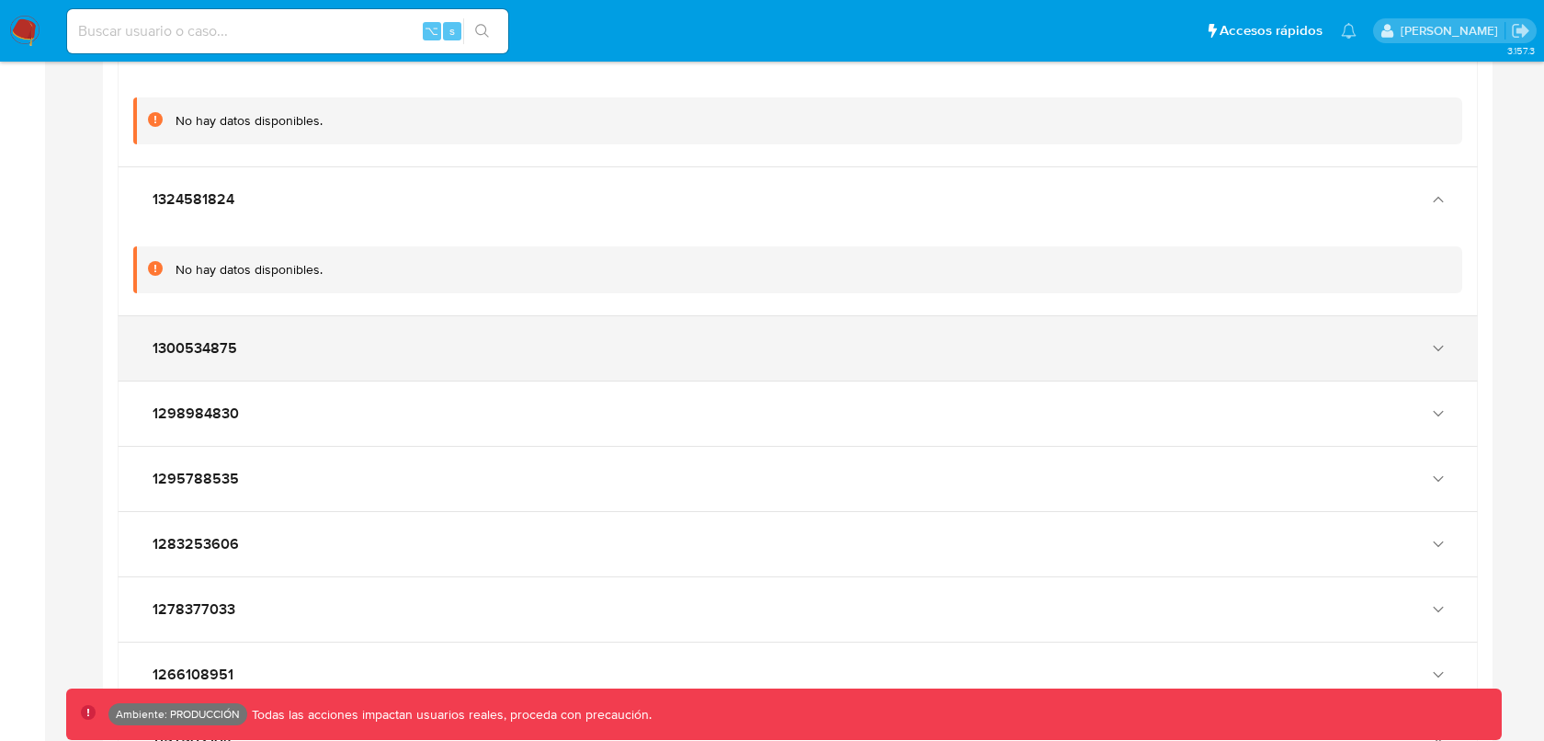
click at [489, 339] on div "1300534875" at bounding box center [779, 348] width 1262 height 18
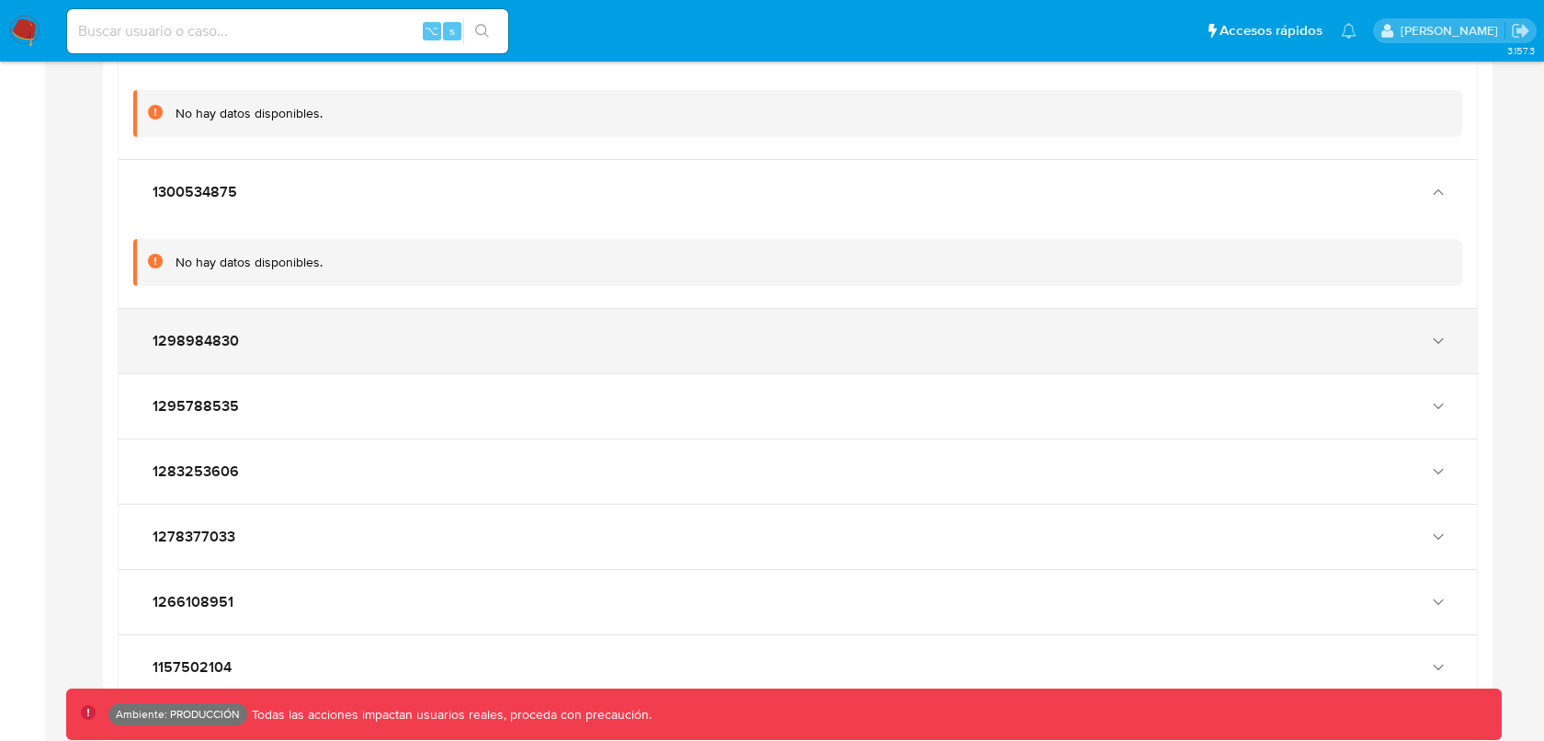
click at [454, 338] on div "1298984830" at bounding box center [798, 341] width 1358 height 64
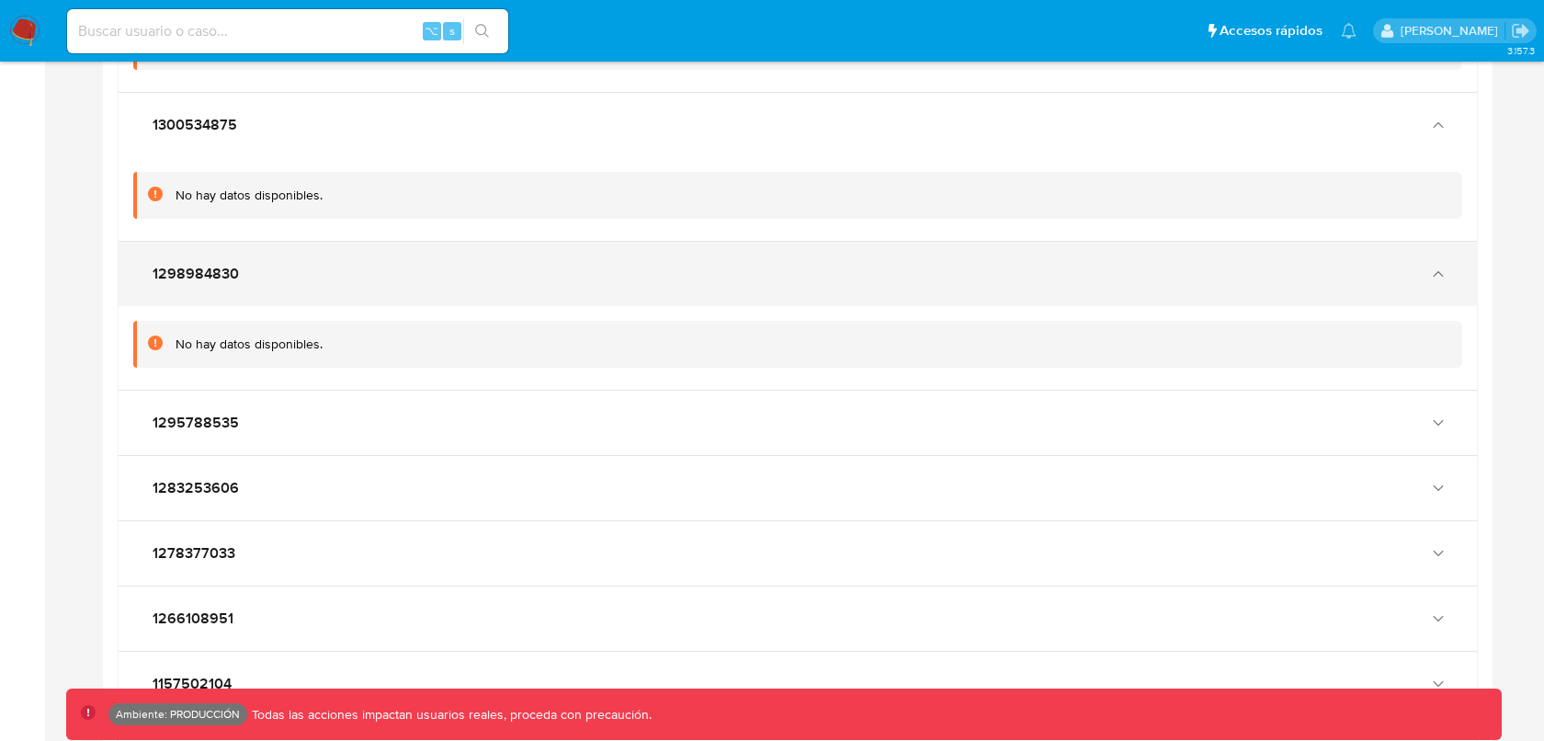
scroll to position [4657, 0]
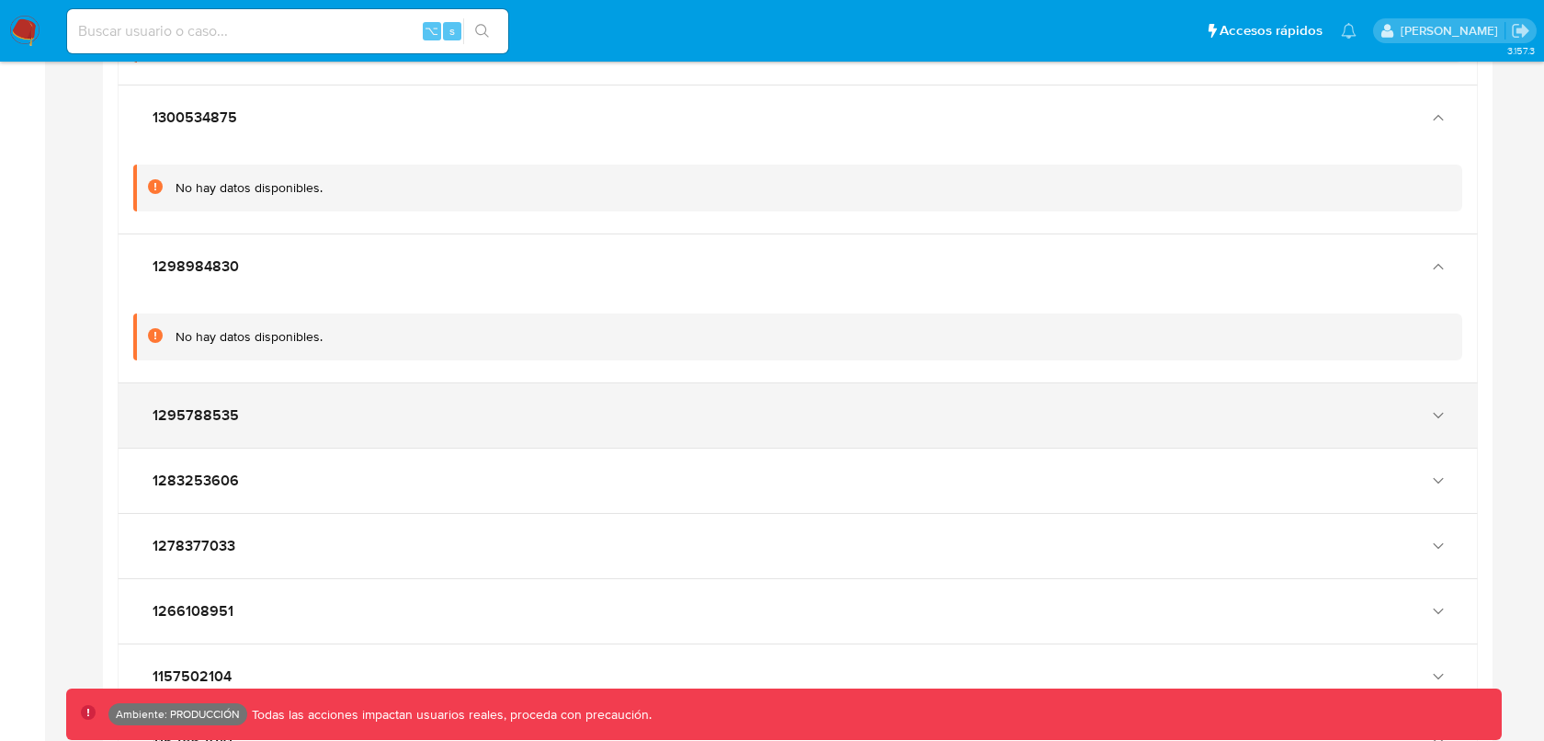
click at [416, 406] on div "1295788535" at bounding box center [779, 415] width 1262 height 18
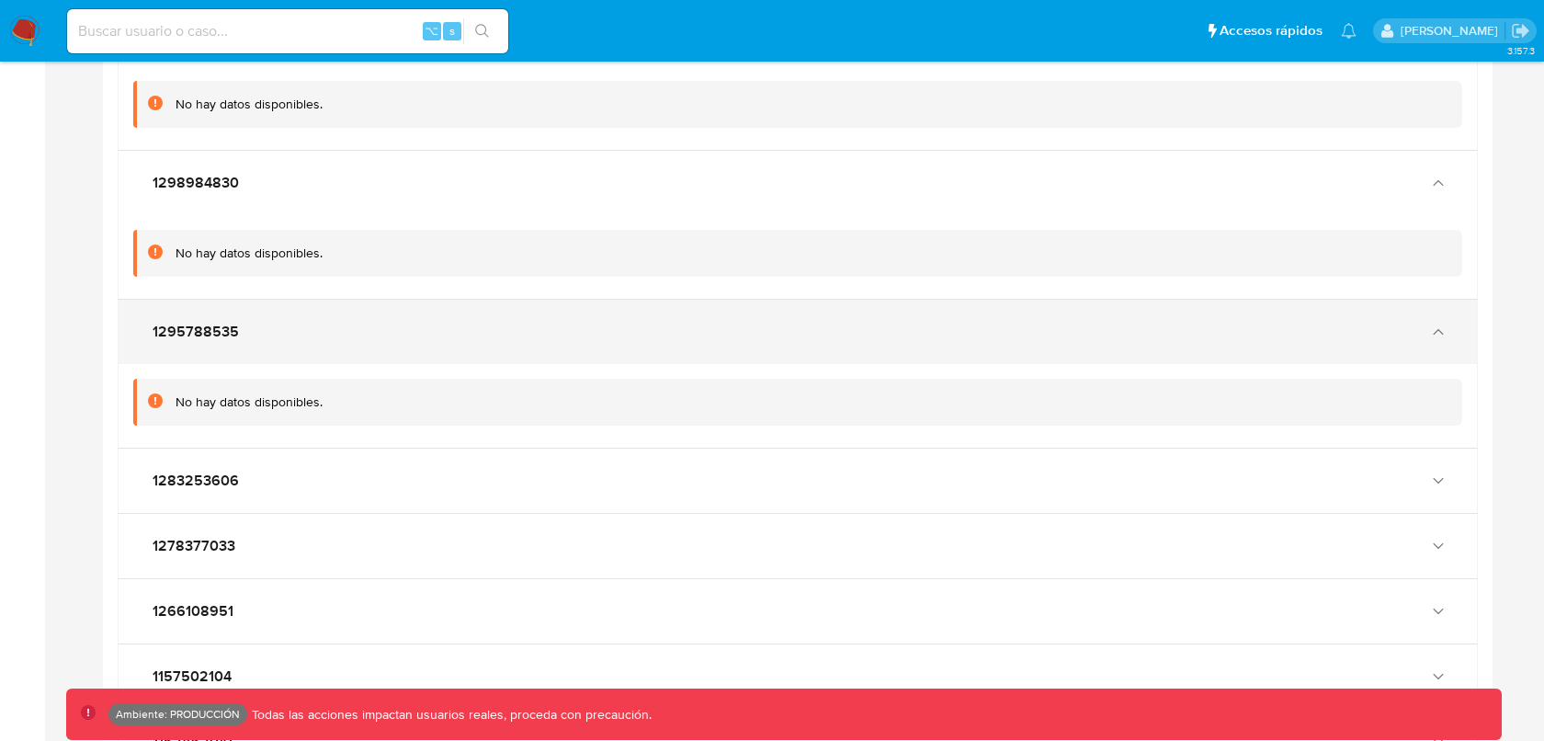
scroll to position [4759, 0]
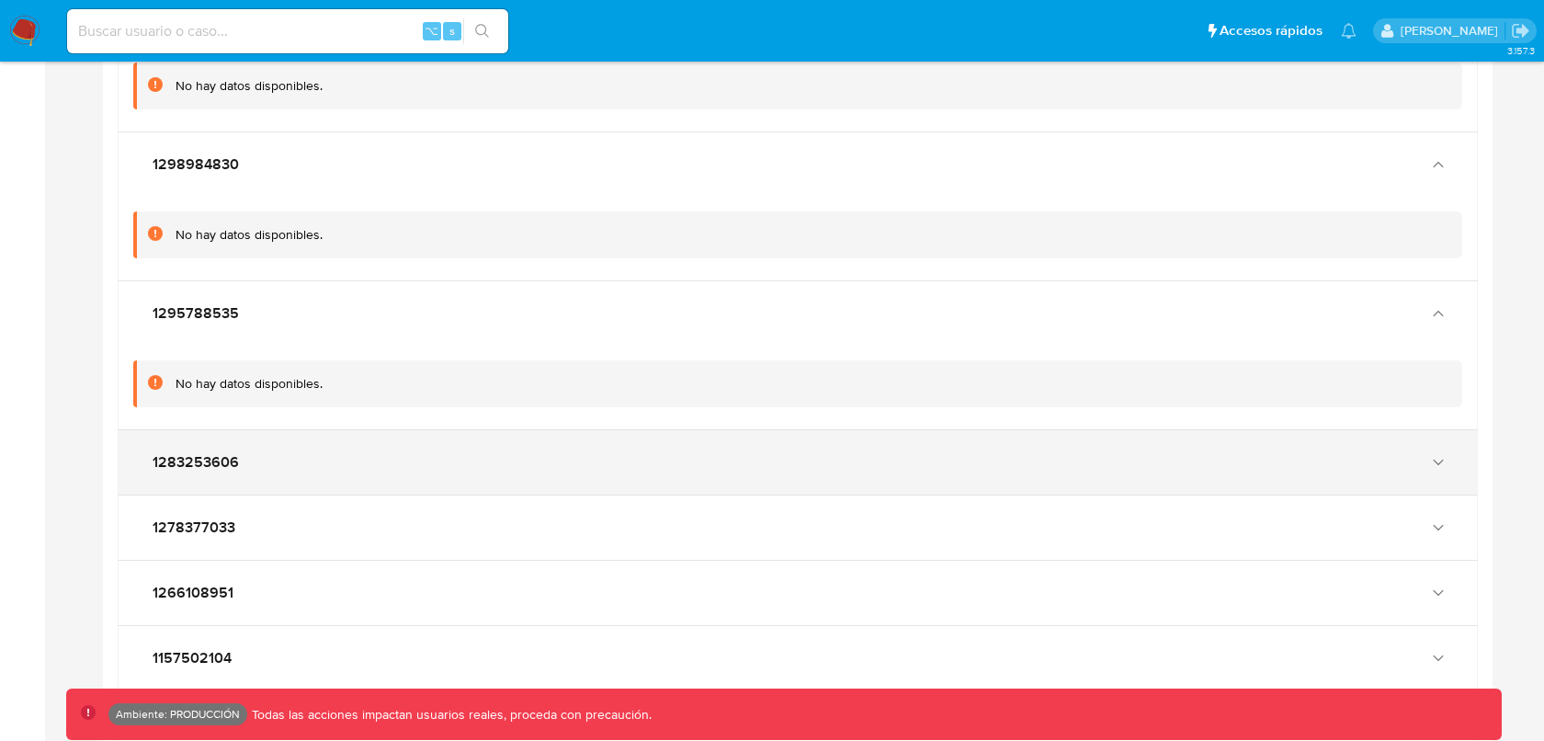
click at [285, 467] on div "1283253606" at bounding box center [798, 462] width 1358 height 64
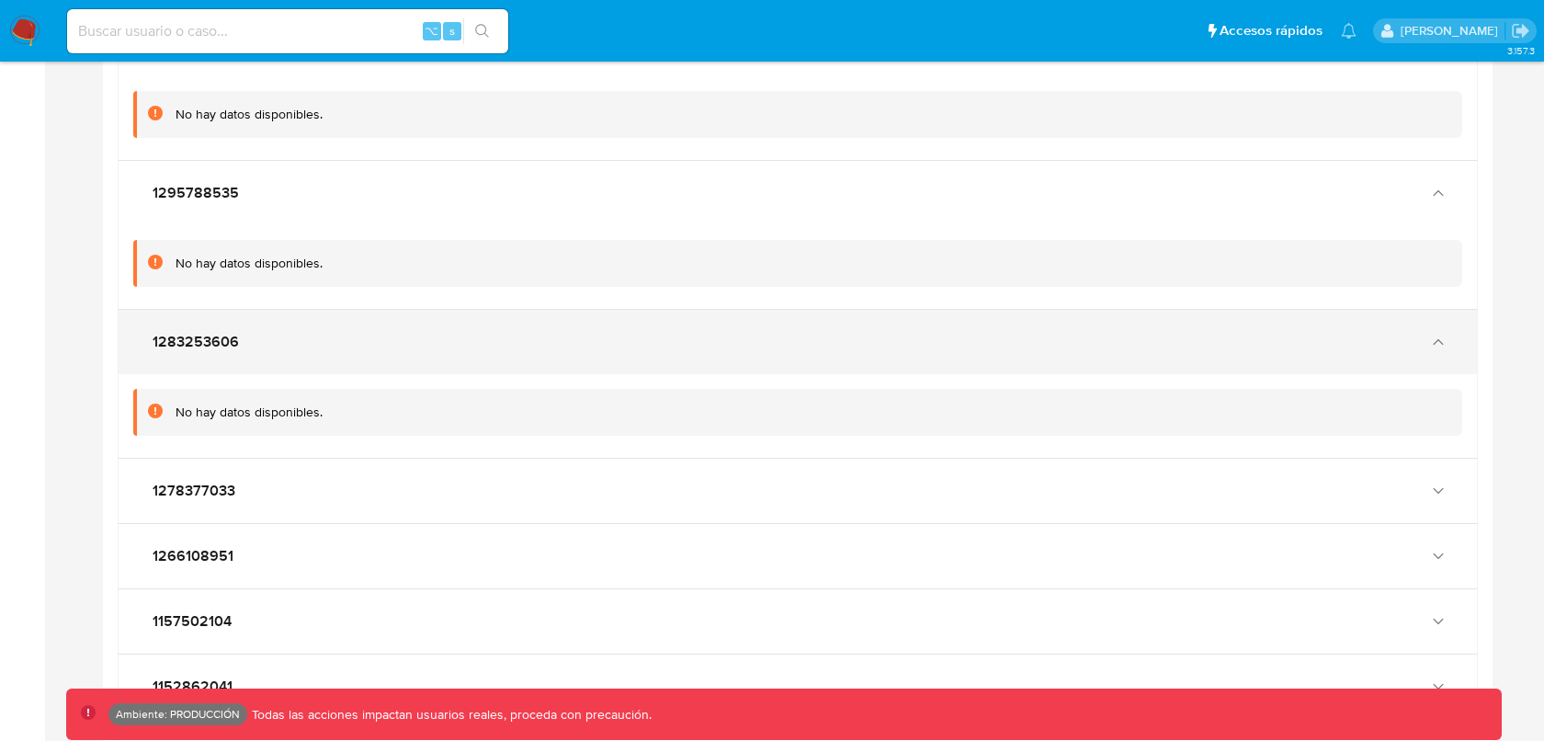
scroll to position [4891, 0]
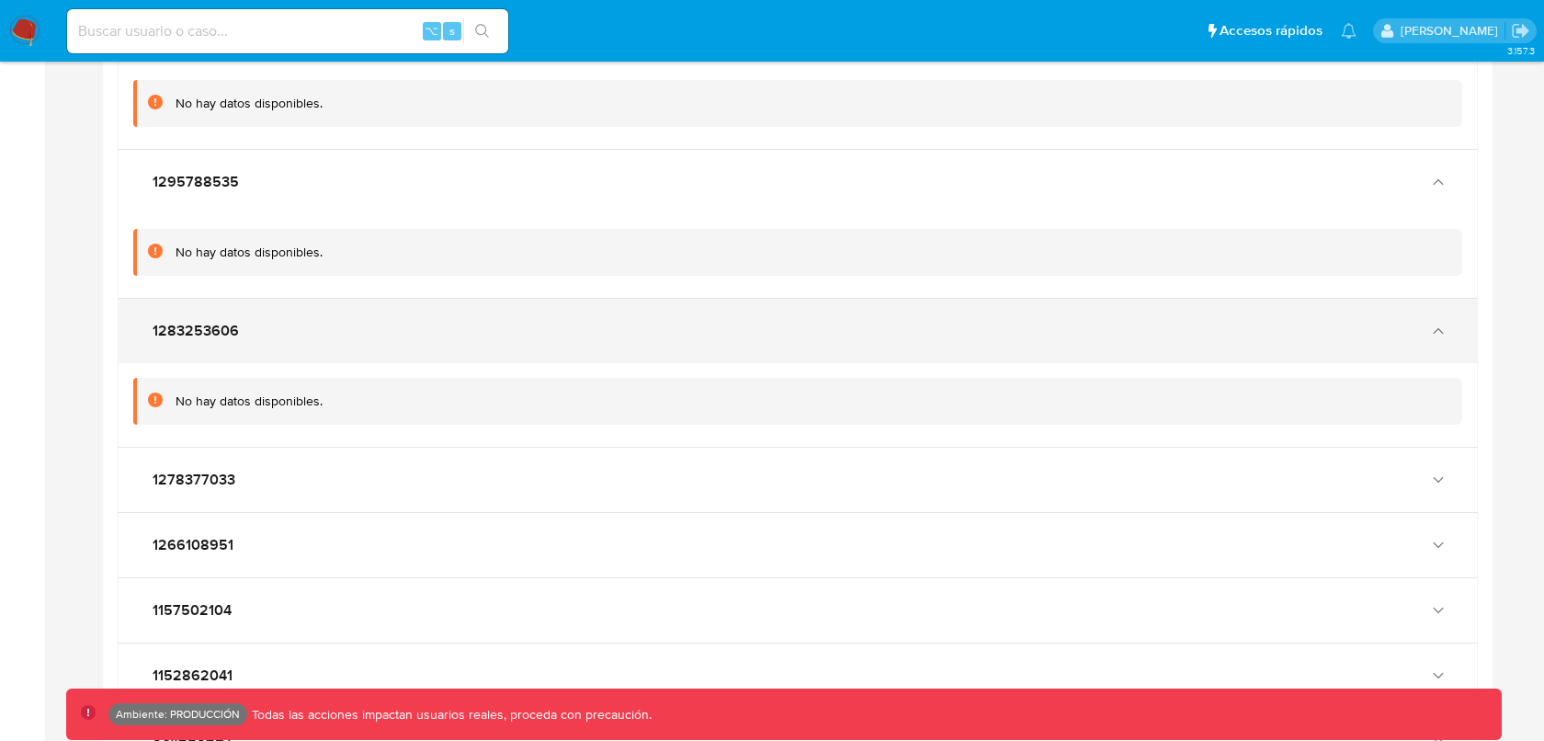
click at [285, 470] on div "1278377033" at bounding box center [779, 479] width 1262 height 18
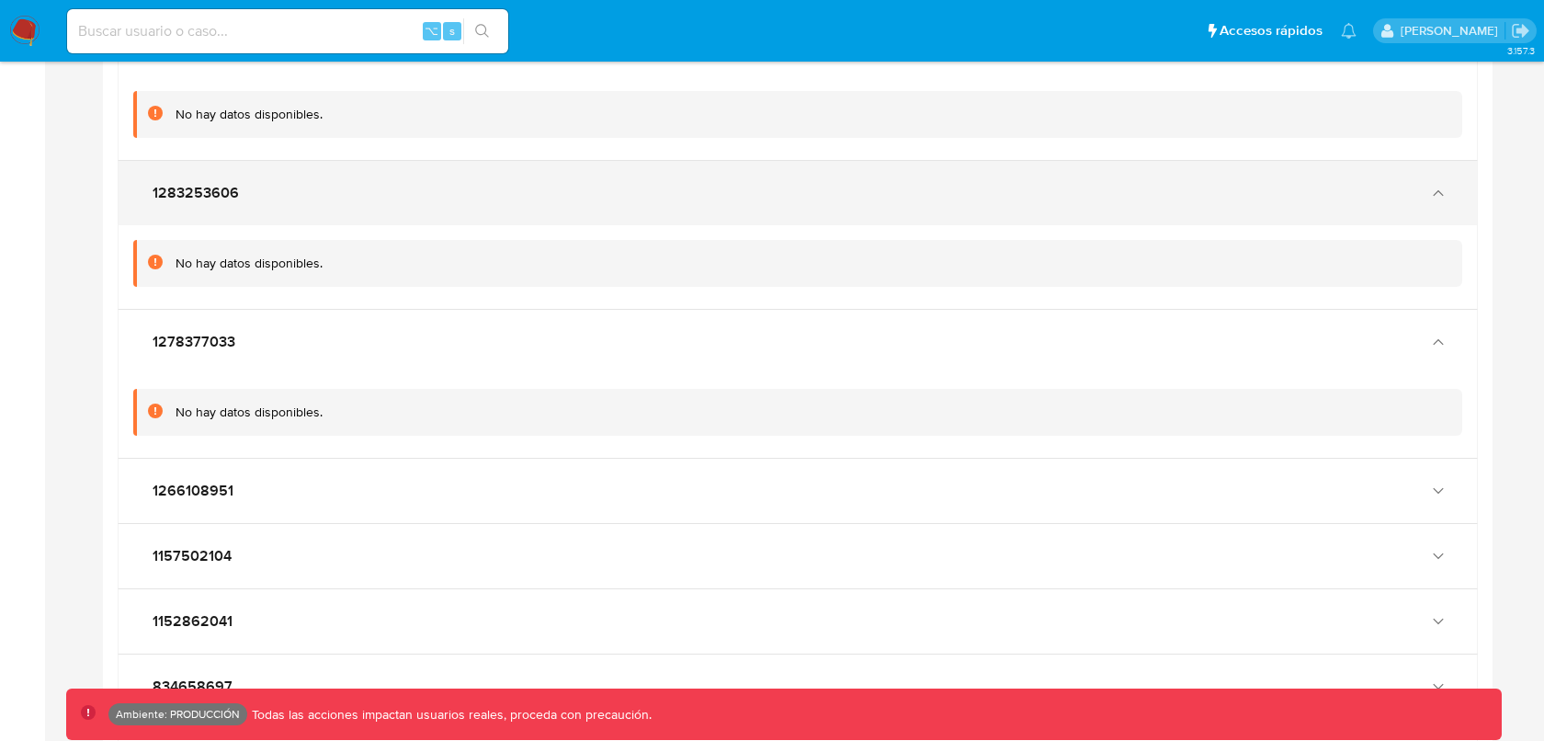
scroll to position [5031, 0]
click at [285, 479] on div "1266108951" at bounding box center [779, 488] width 1262 height 18
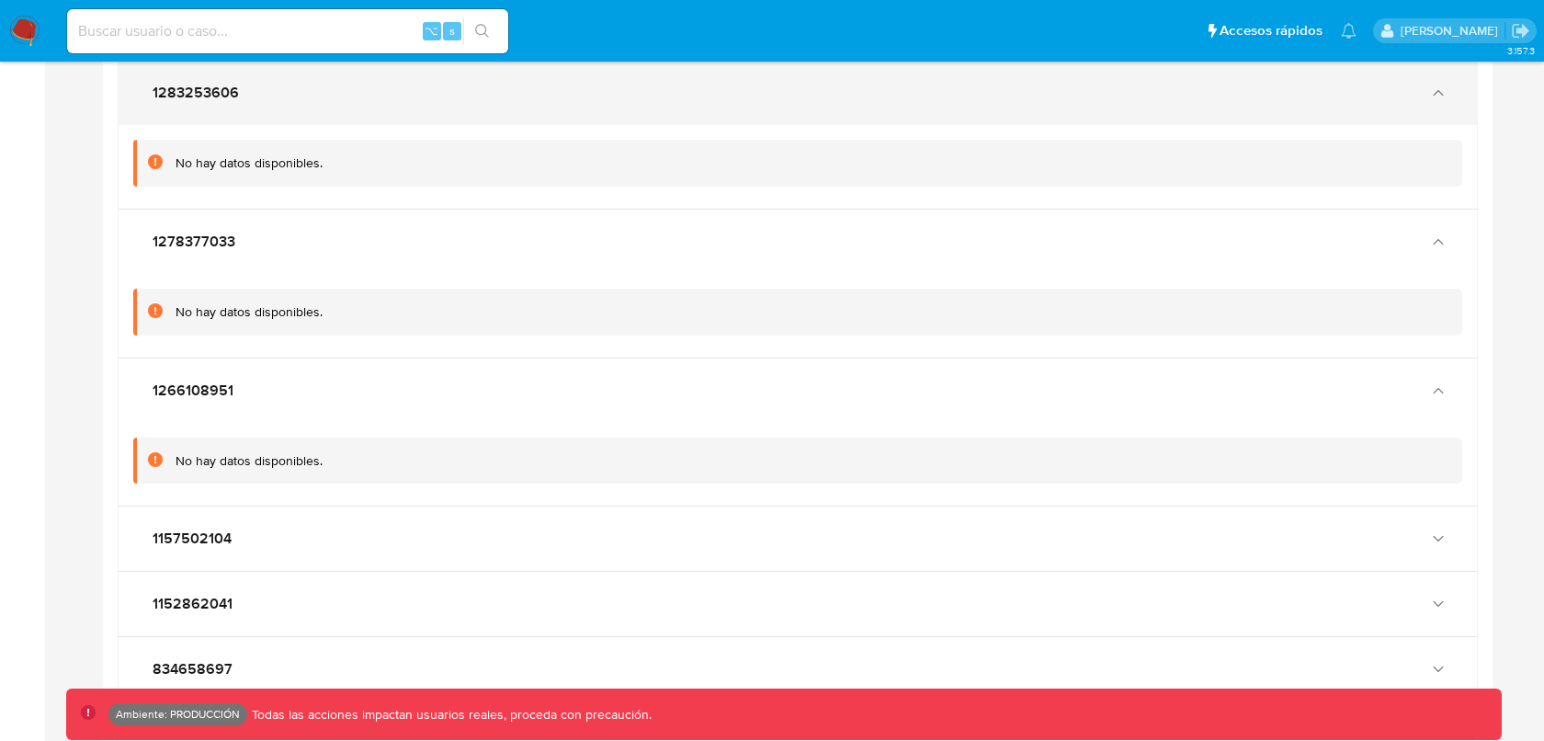
scroll to position [5163, 0]
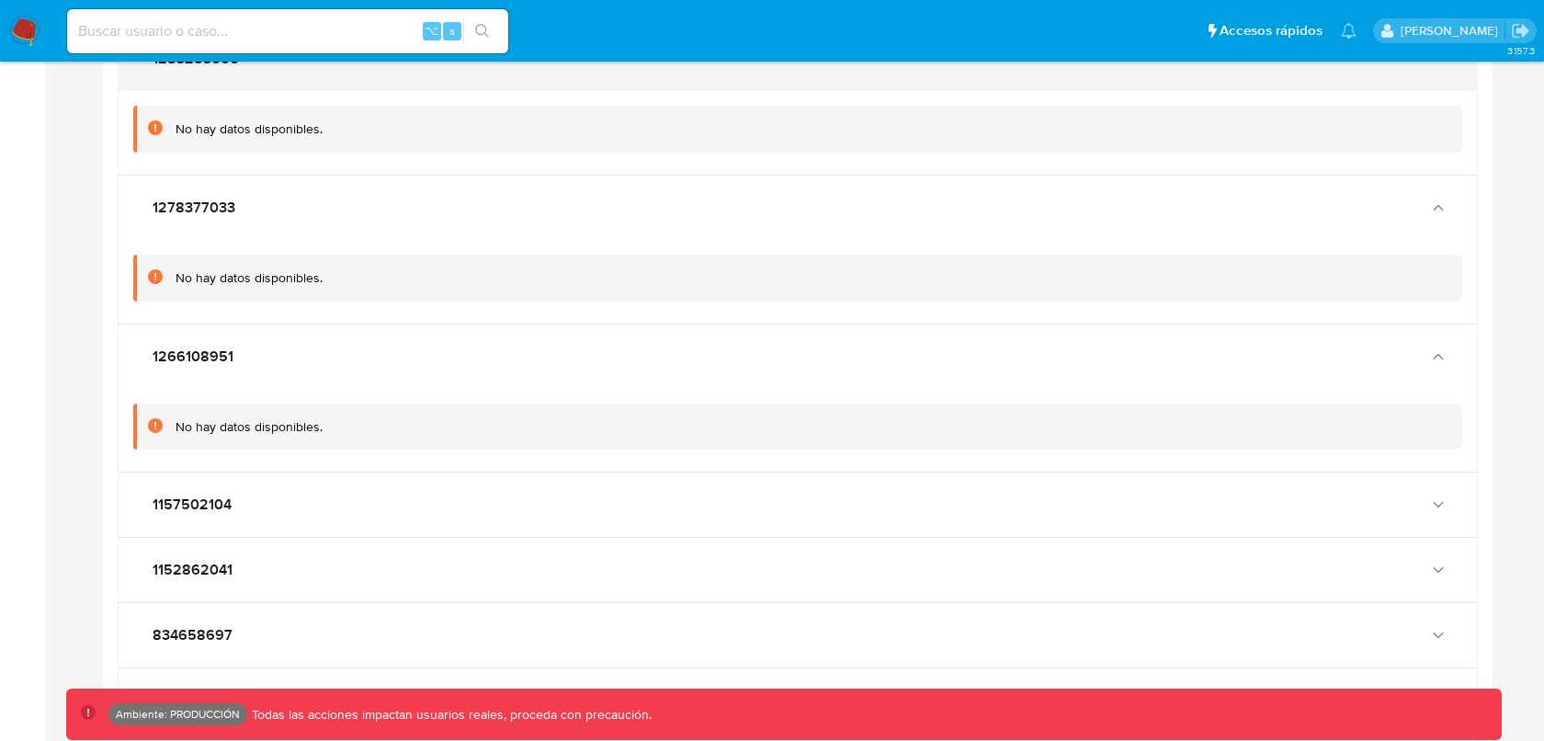
click at [285, 472] on div "1157502104" at bounding box center [798, 504] width 1358 height 64
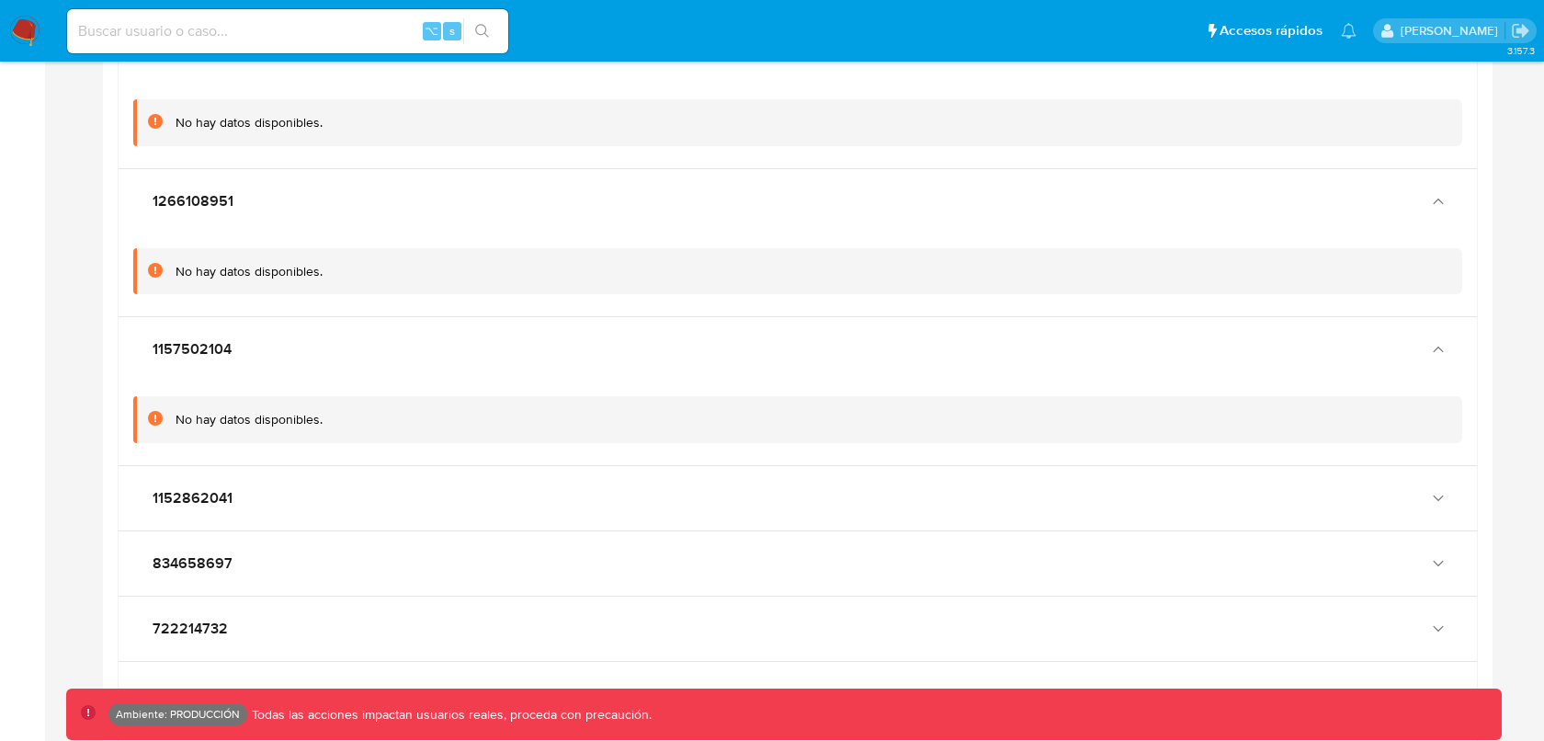
scroll to position [5334, 0]
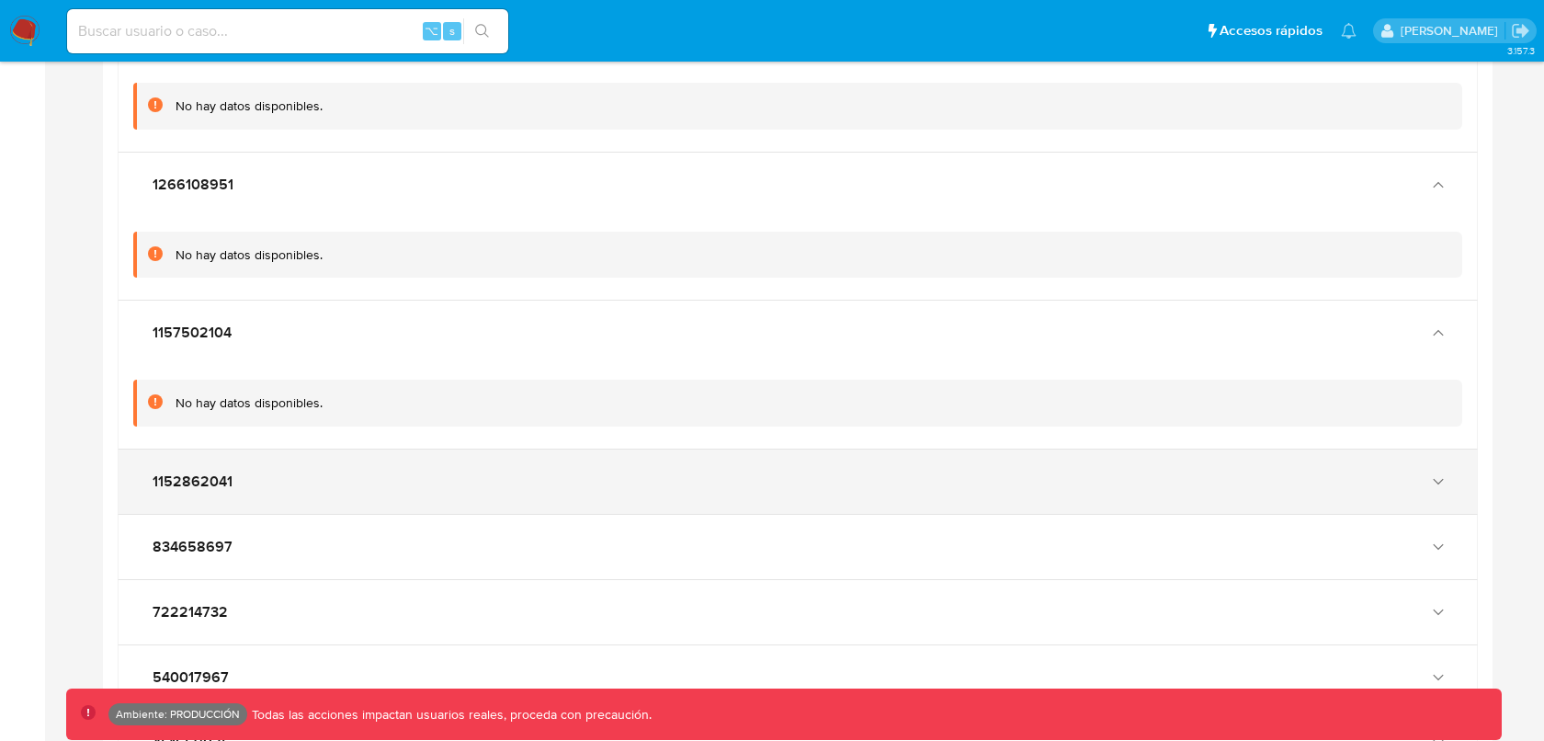
click at [284, 472] on div "1152862041" at bounding box center [779, 481] width 1262 height 18
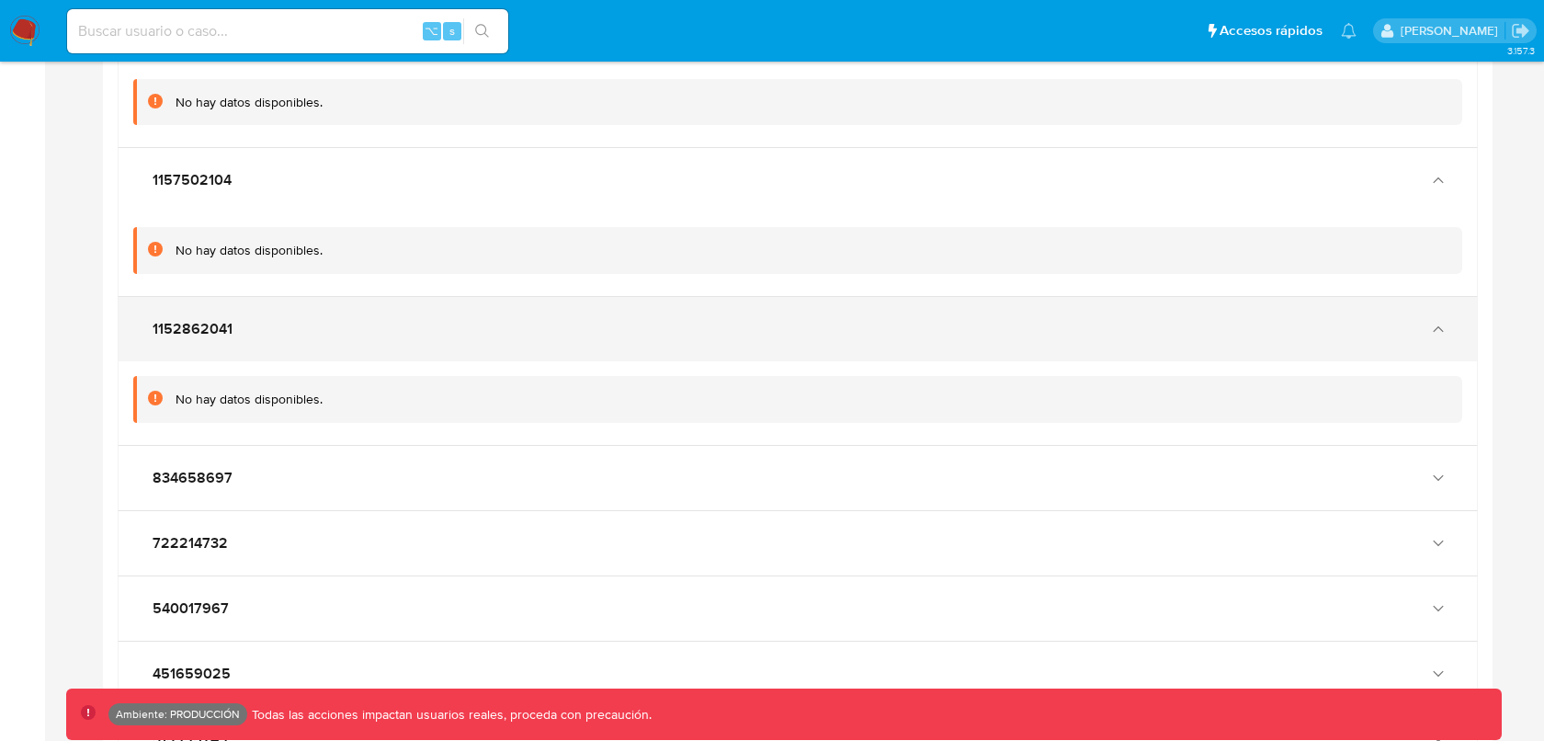
scroll to position [5488, 0]
click at [284, 468] on div "834658697" at bounding box center [779, 477] width 1262 height 18
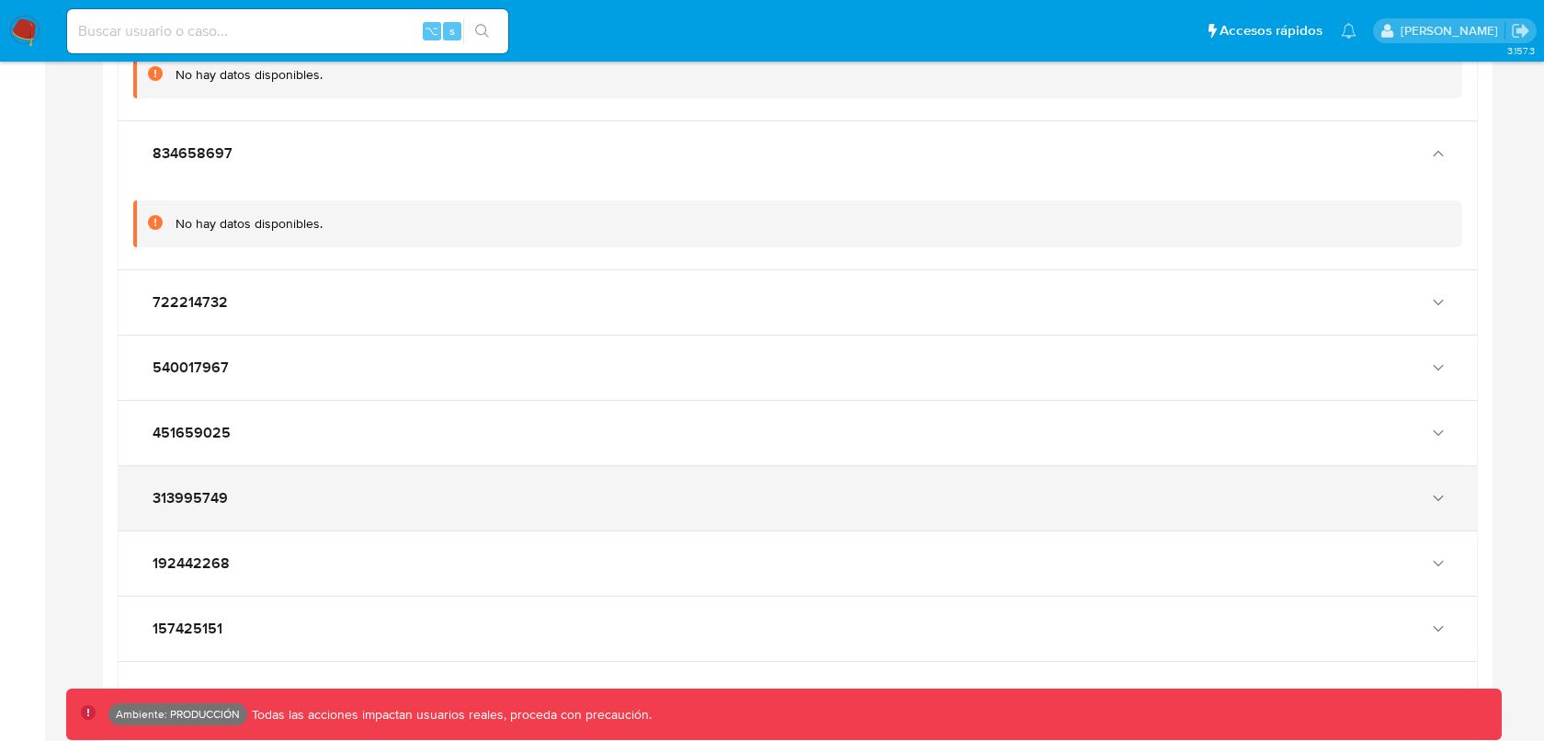
scroll to position [5814, 0]
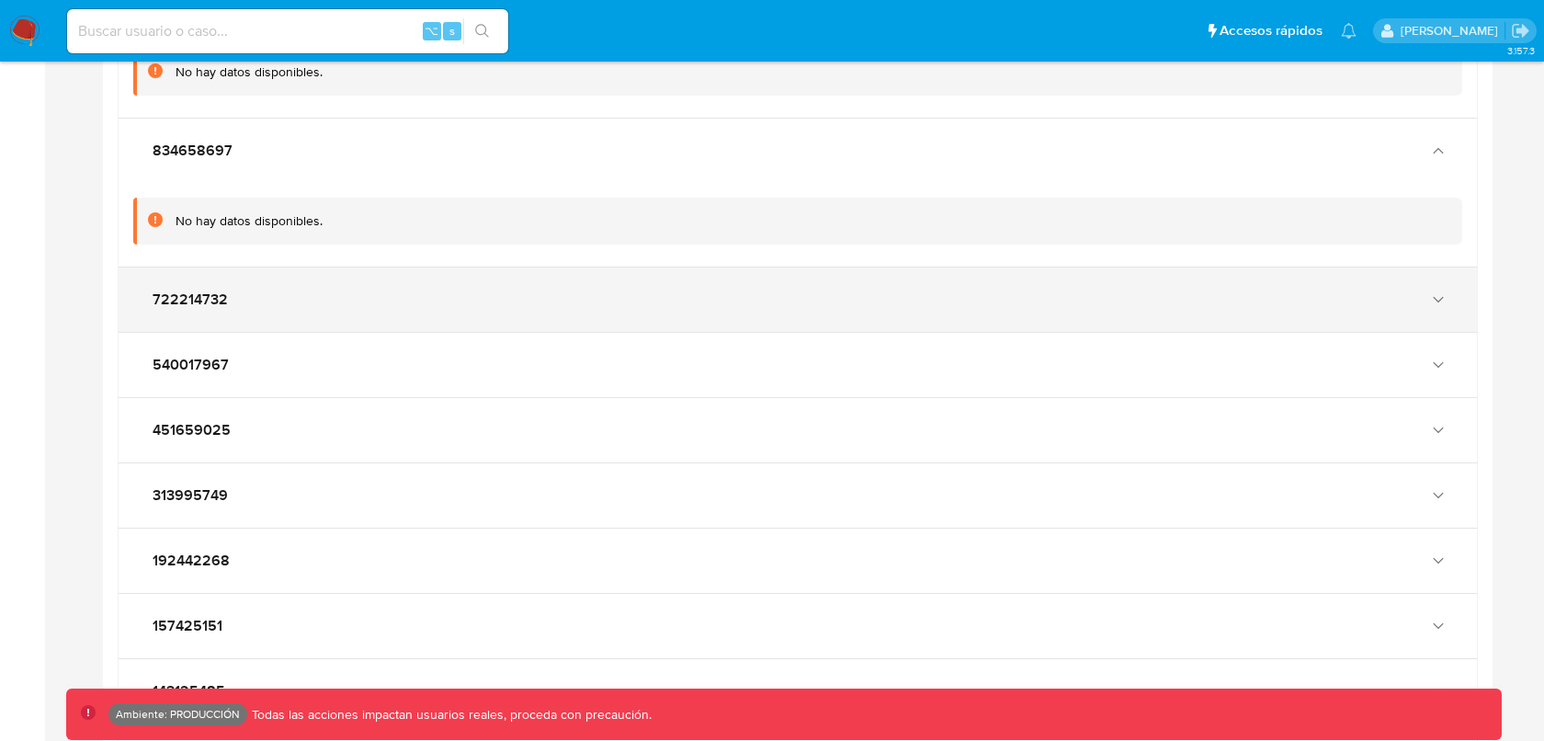
click at [318, 290] on div "722214732" at bounding box center [779, 299] width 1262 height 18
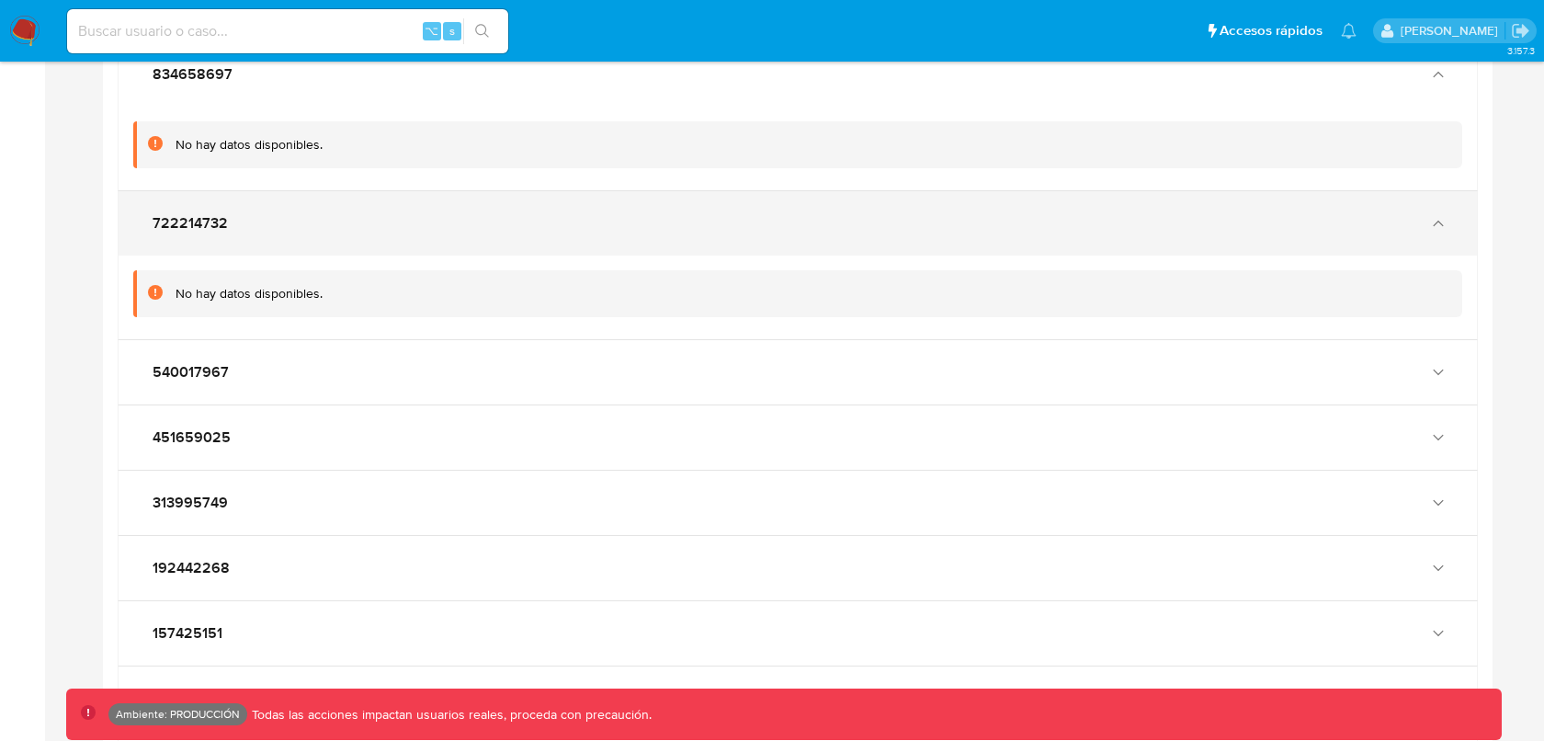
scroll to position [5899, 0]
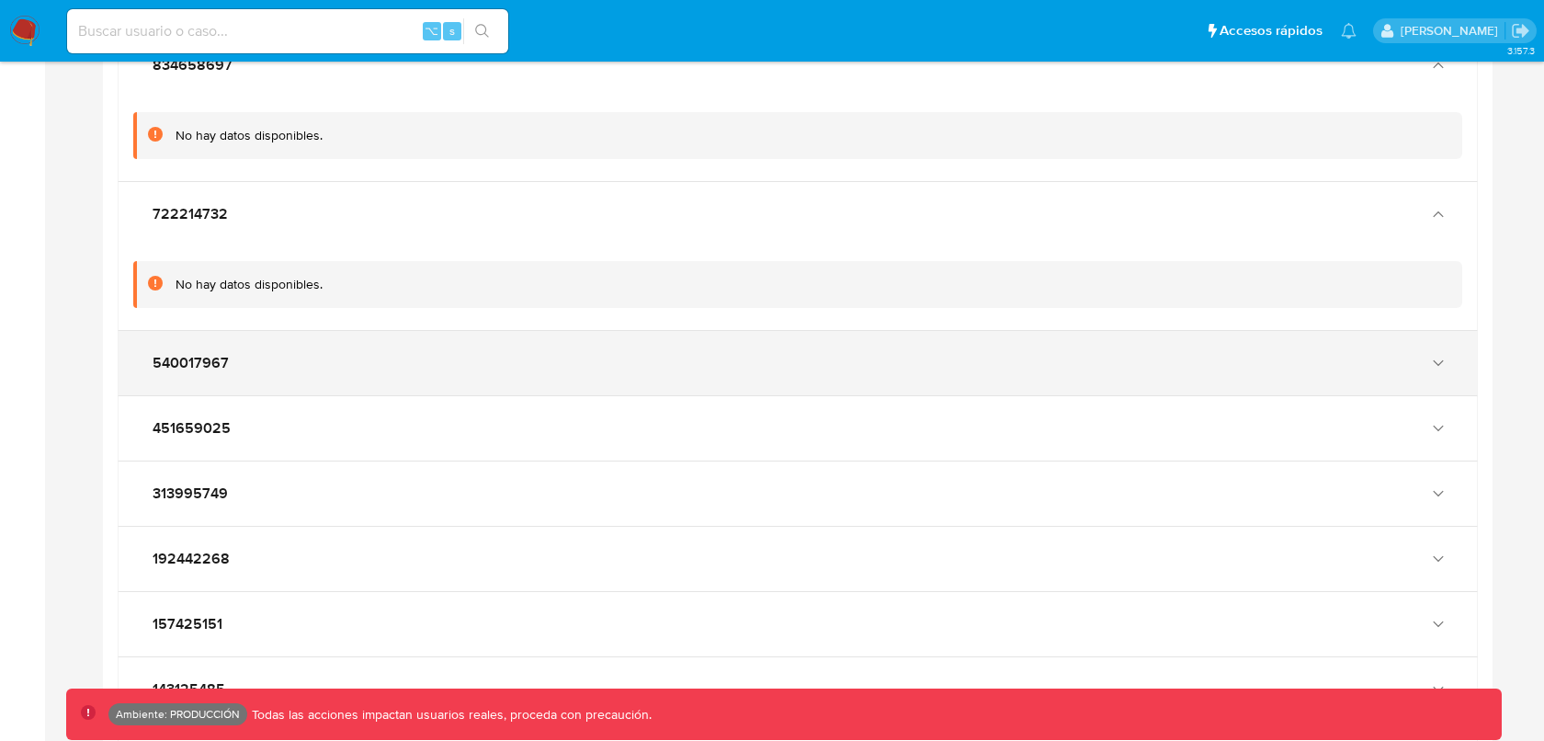
click at [231, 331] on div "540017967" at bounding box center [798, 363] width 1358 height 64
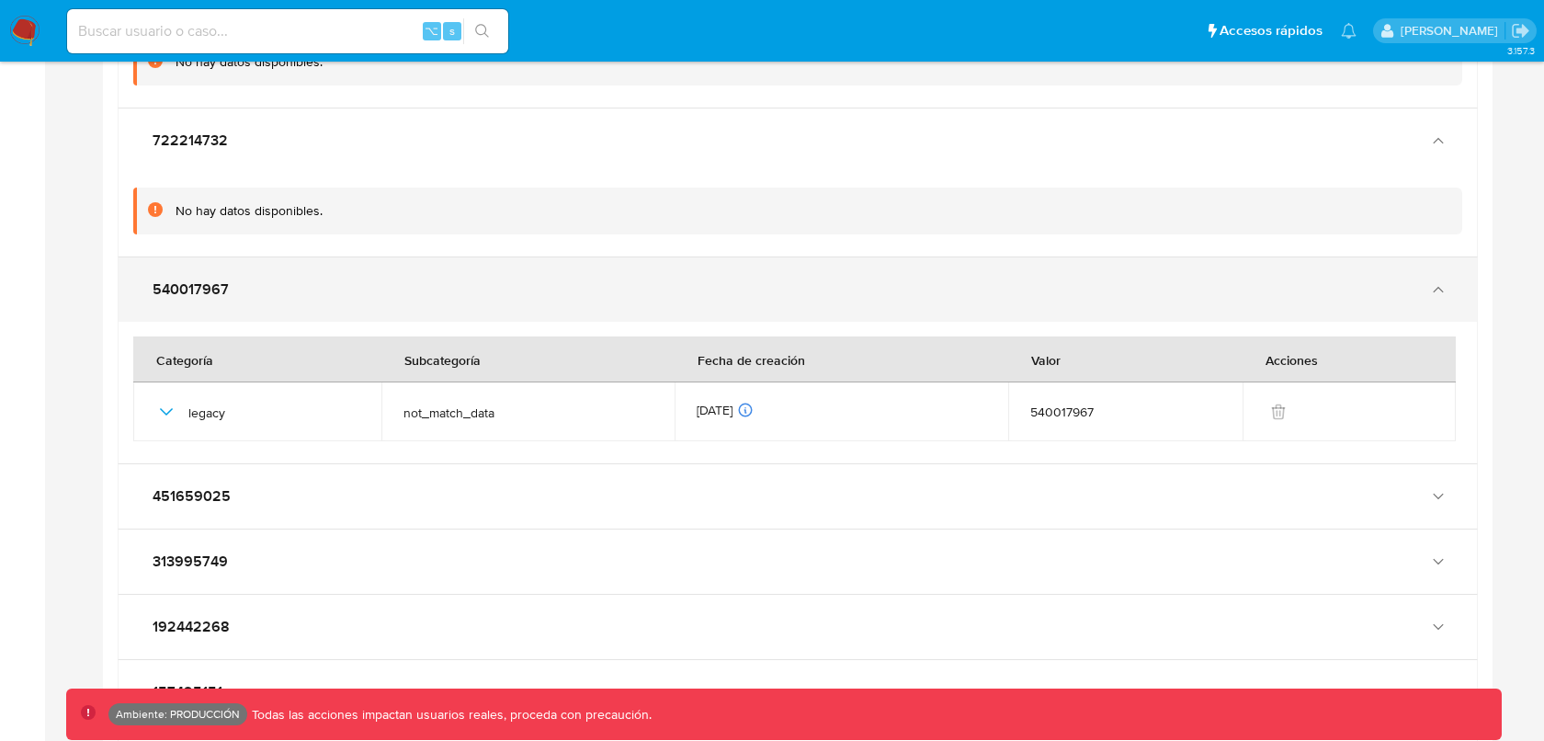
scroll to position [5978, 0]
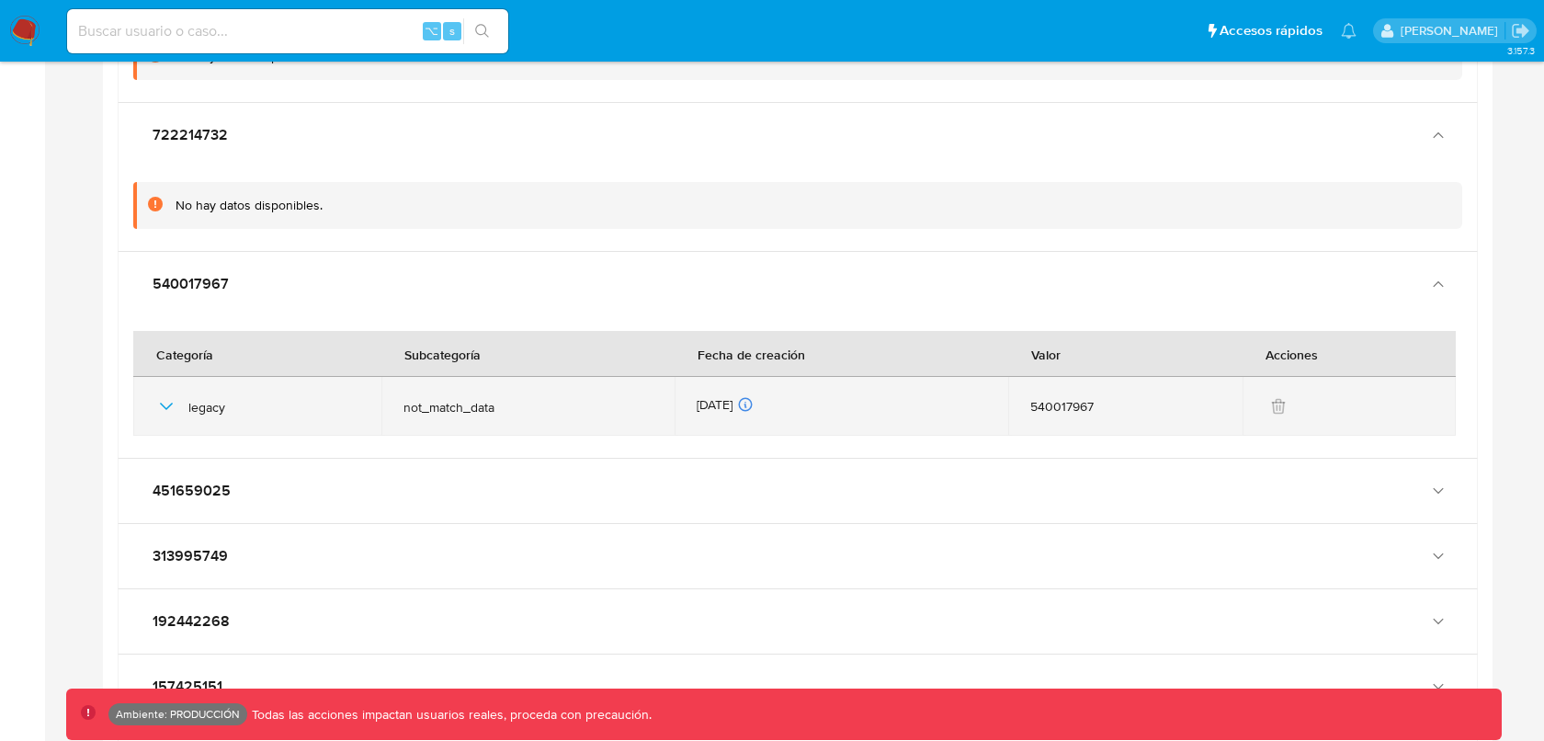
click at [164, 395] on icon "button" at bounding box center [166, 406] width 22 height 22
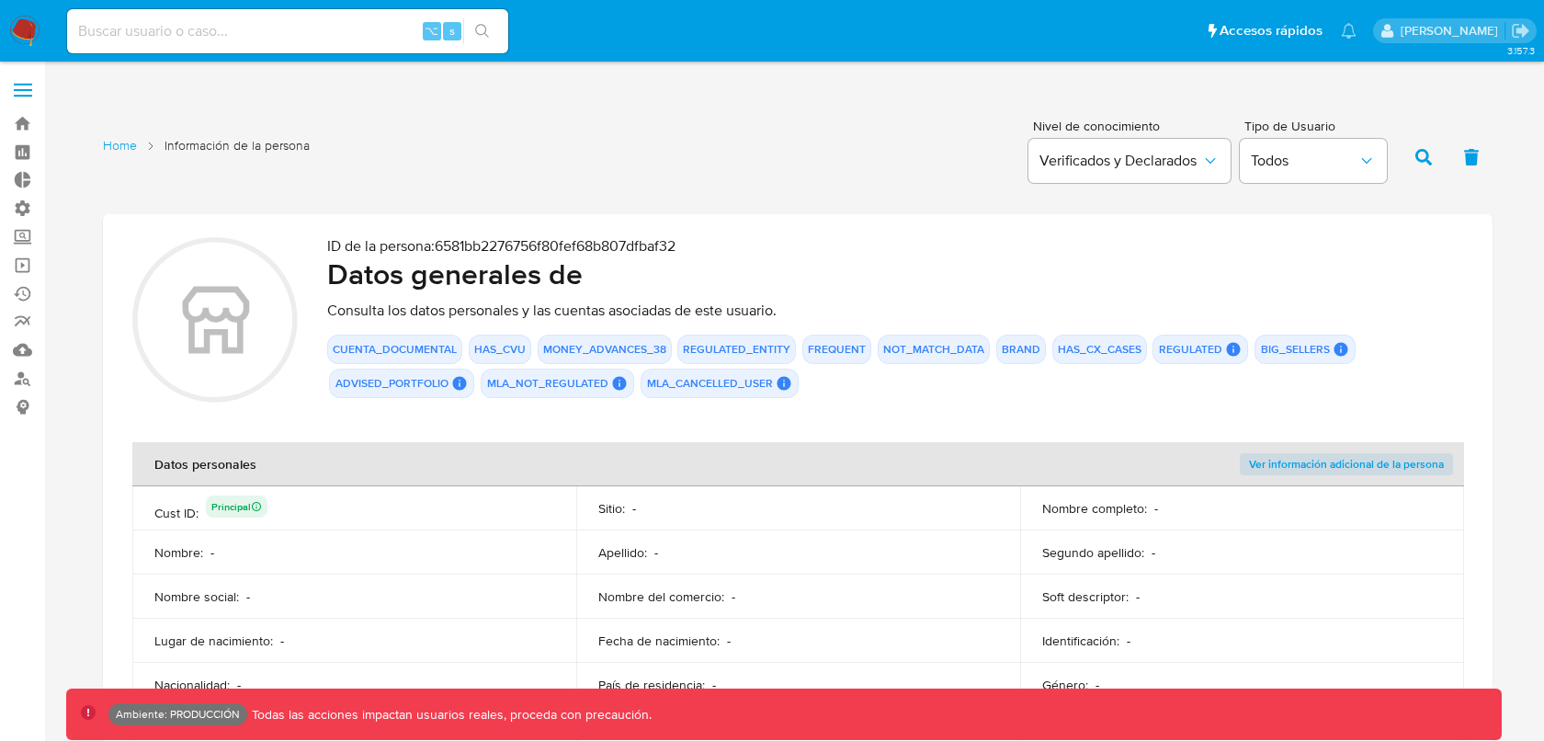
scroll to position [5978, 0]
